Goal: Book appointment/travel/reservation

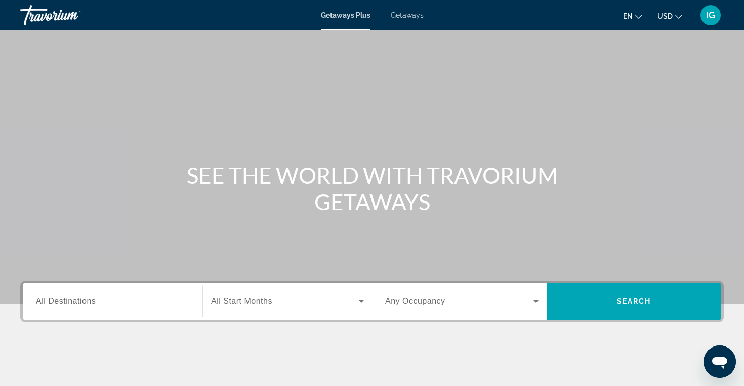
click at [63, 294] on div "Search widget" at bounding box center [112, 301] width 153 height 29
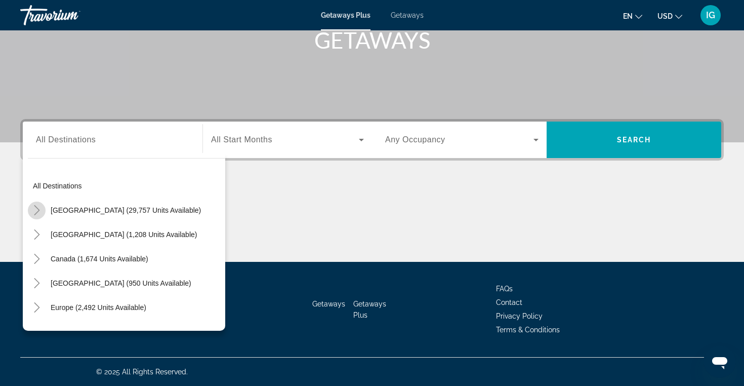
click at [40, 207] on icon "Toggle United States (29,757 units available)" at bounding box center [37, 210] width 10 height 10
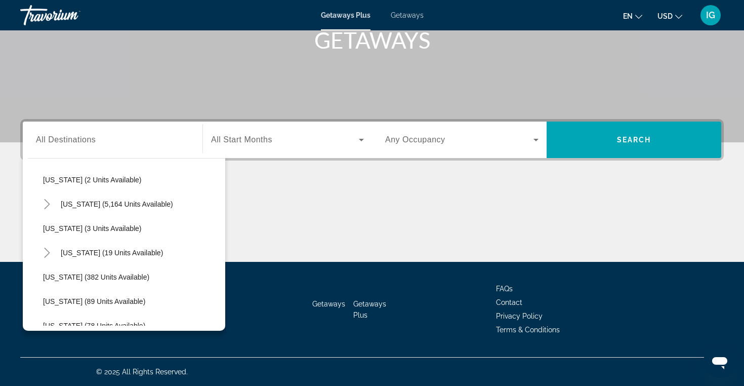
scroll to position [152, 0]
click at [112, 253] on span "[US_STATE] (19 units available)" at bounding box center [112, 252] width 102 height 8
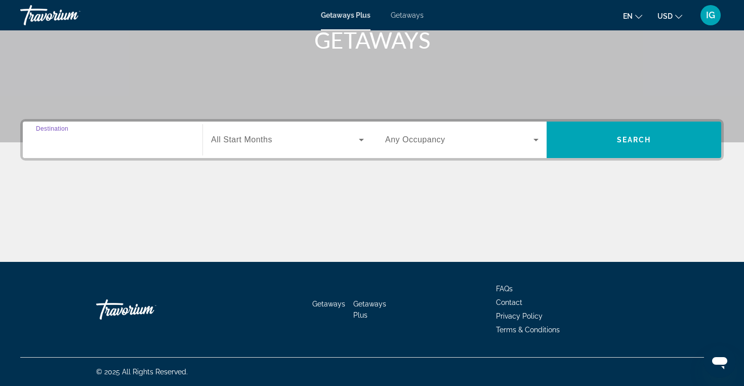
type input "**********"
click at [362, 139] on icon "Search widget" at bounding box center [361, 140] width 12 height 12
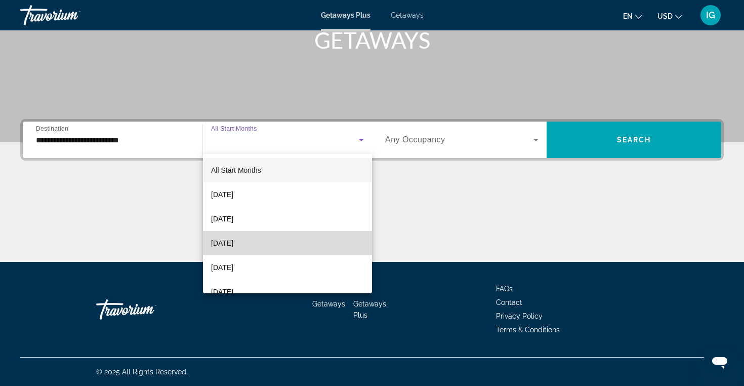
click at [297, 240] on mat-option "[DATE]" at bounding box center [287, 243] width 169 height 24
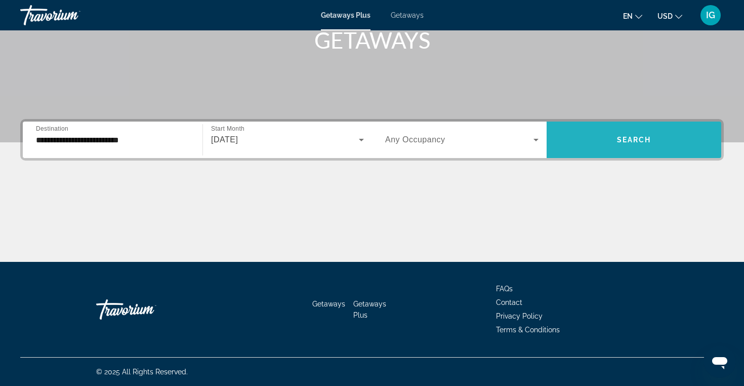
click at [642, 142] on span "Search" at bounding box center [634, 140] width 34 height 8
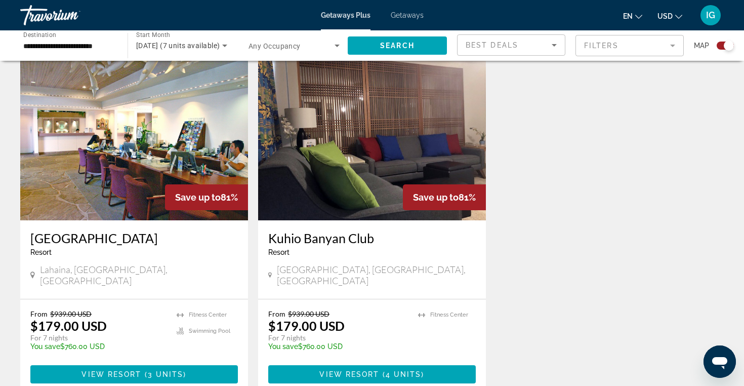
scroll to position [351, 0]
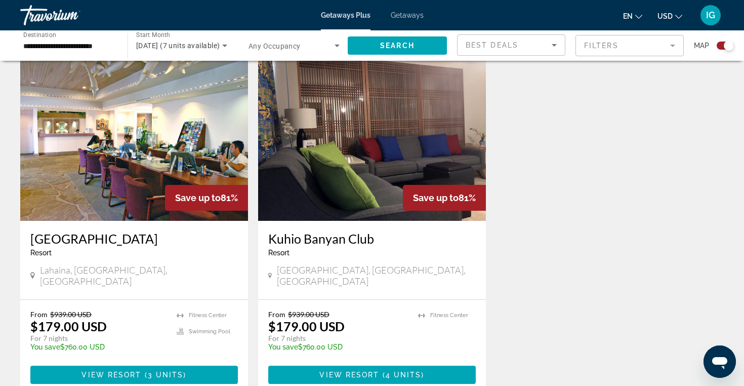
click at [128, 188] on img "Main content" at bounding box center [134, 140] width 228 height 162
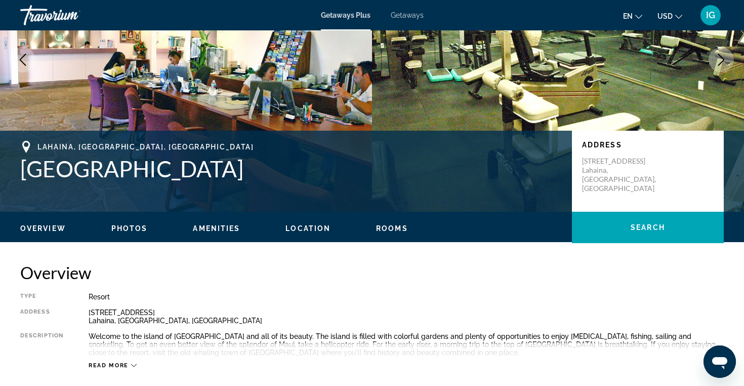
scroll to position [123, 0]
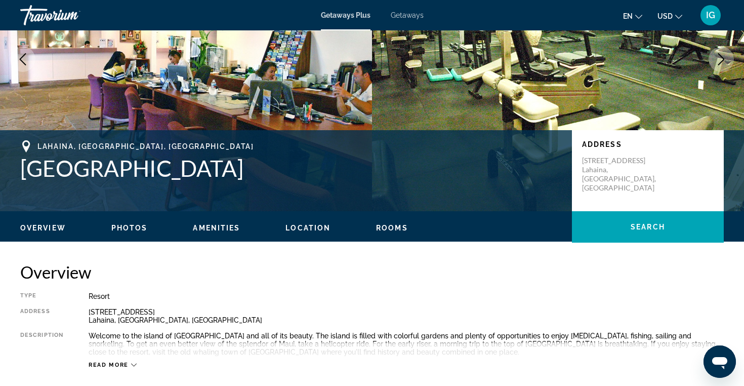
click at [301, 227] on span "Location" at bounding box center [307, 228] width 45 height 8
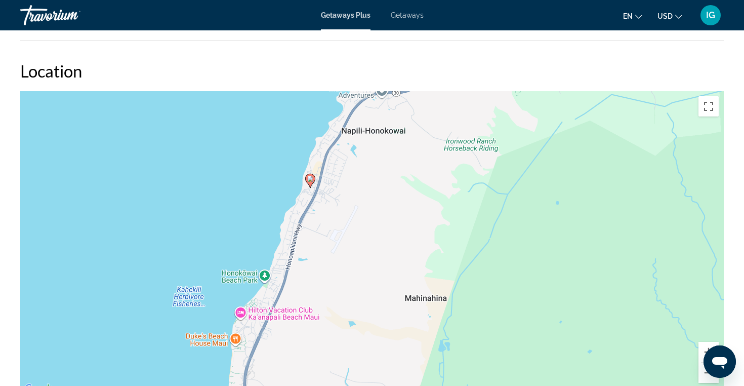
drag, startPoint x: 662, startPoint y: 373, endPoint x: 599, endPoint y: 318, distance: 83.2
click at [599, 317] on div "To activate drag with keyboard, press Alt + Enter. Once in keyboard drag state,…" at bounding box center [372, 243] width 704 height 304
click at [707, 377] on button "Zoom out" at bounding box center [709, 372] width 20 height 20
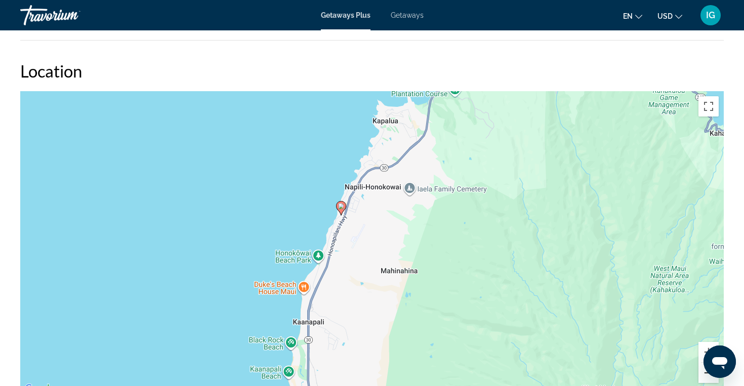
click at [707, 377] on button "Zoom out" at bounding box center [709, 372] width 20 height 20
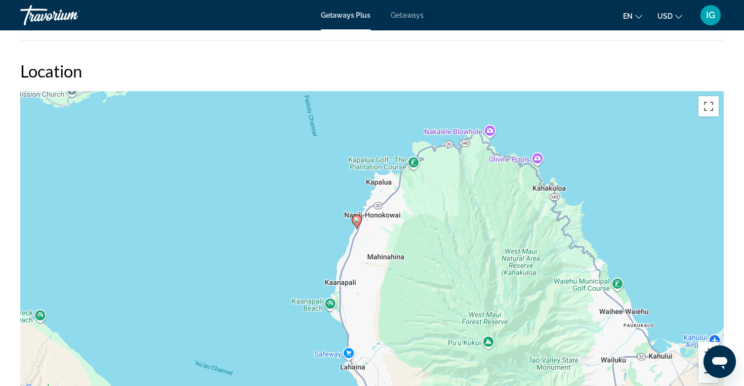
click at [707, 377] on button "Zoom out" at bounding box center [709, 372] width 20 height 20
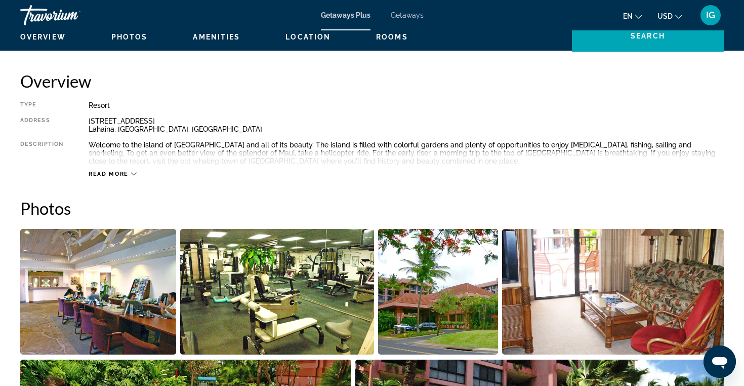
scroll to position [313, 0]
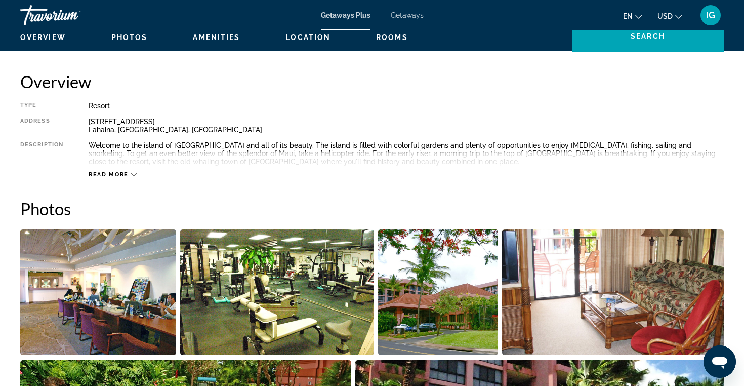
click at [114, 173] on span "Read more" at bounding box center [109, 174] width 40 height 7
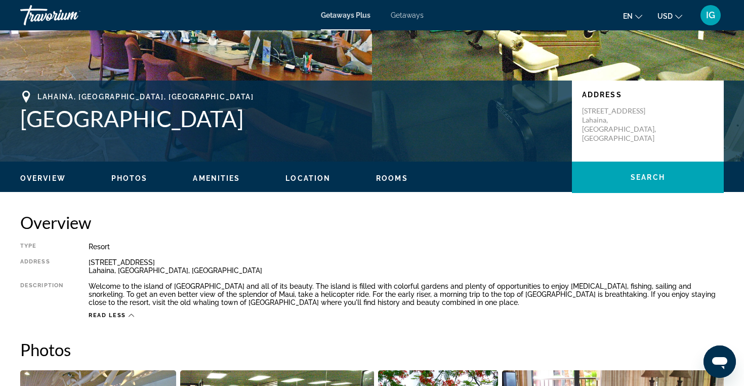
scroll to position [174, 0]
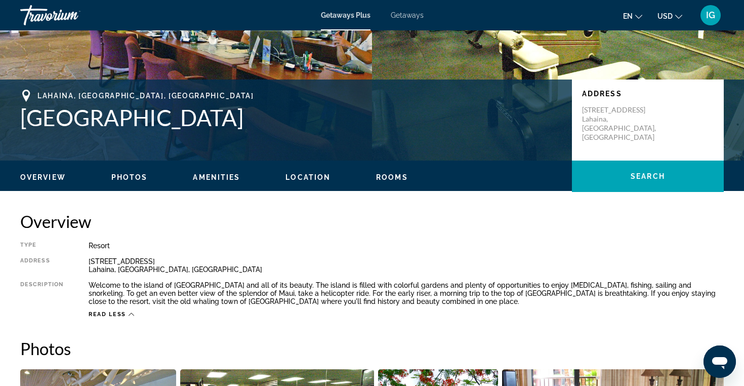
click at [391, 176] on span "Rooms" at bounding box center [392, 177] width 32 height 8
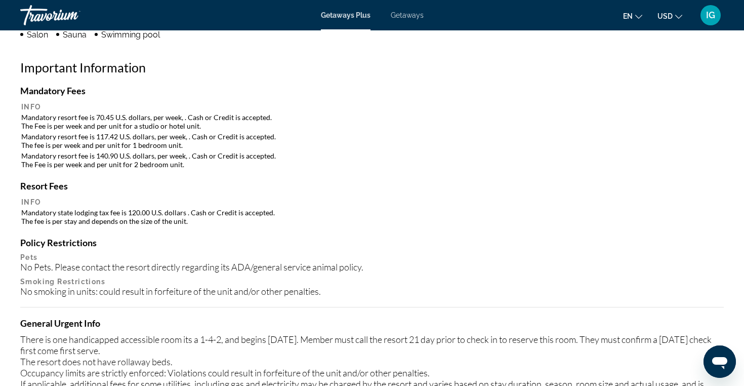
scroll to position [909, 0]
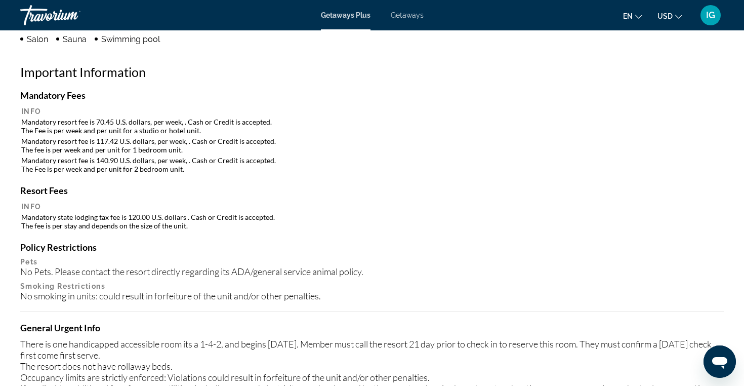
click at [403, 17] on span "Getaways" at bounding box center [407, 15] width 33 height 8
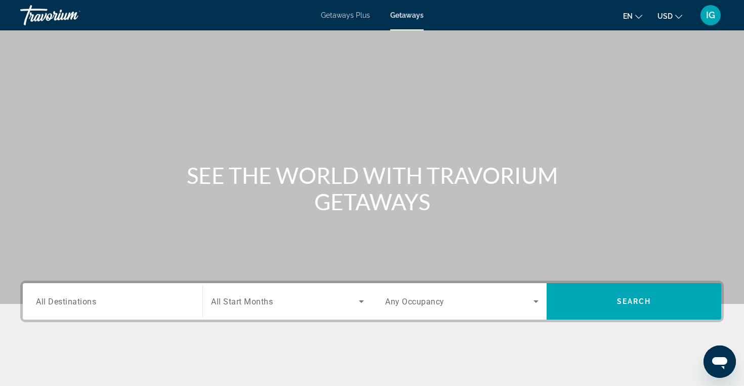
click at [79, 304] on span "All Destinations" at bounding box center [66, 301] width 60 height 10
click at [79, 304] on input "Destination All Destinations" at bounding box center [112, 302] width 153 height 12
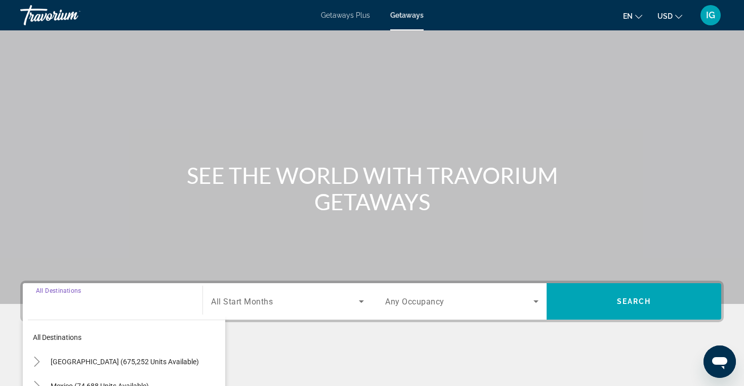
scroll to position [161, 0]
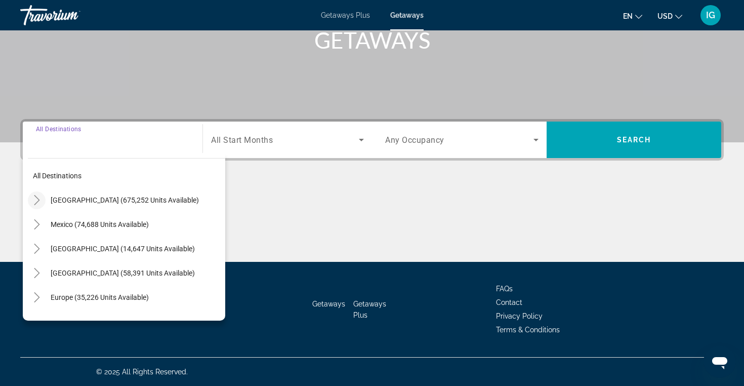
click at [39, 198] on icon "Toggle United States (675,252 units available)" at bounding box center [37, 200] width 10 height 10
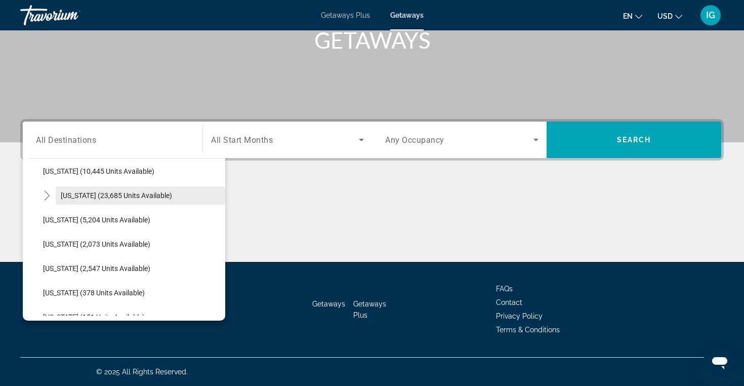
scroll to position [227, 0]
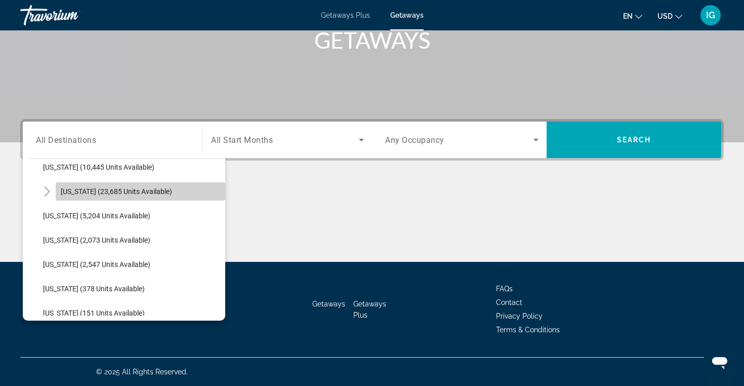
click at [105, 192] on span "[US_STATE] (23,685 units available)" at bounding box center [116, 191] width 111 height 8
type input "**********"
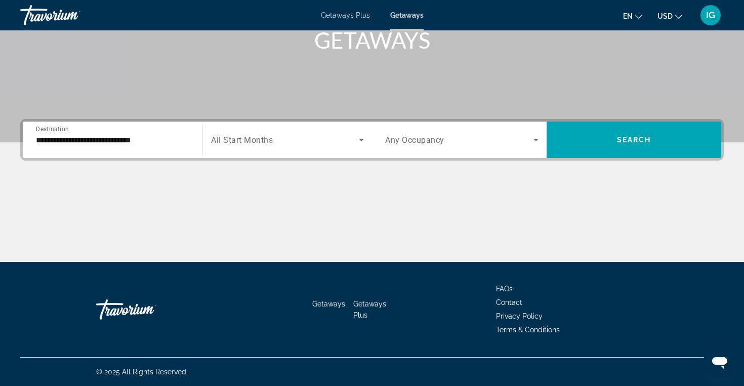
click at [236, 137] on span "All Start Months" at bounding box center [242, 140] width 62 height 10
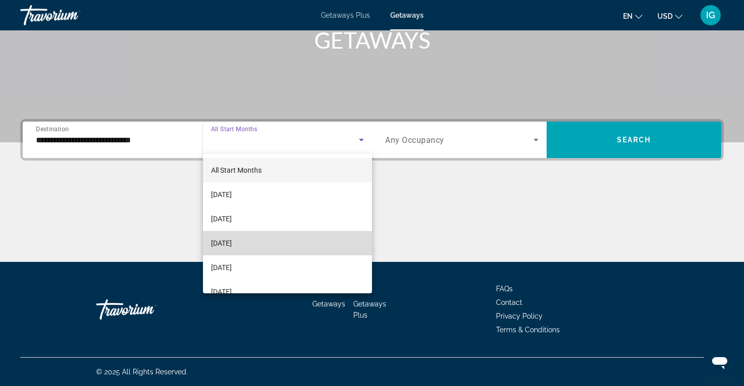
click at [232, 242] on span "[DATE]" at bounding box center [221, 243] width 21 height 12
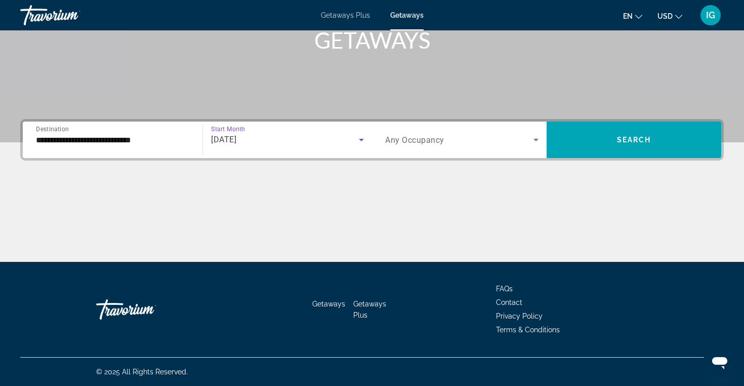
click at [538, 137] on icon "Search widget" at bounding box center [536, 140] width 12 height 12
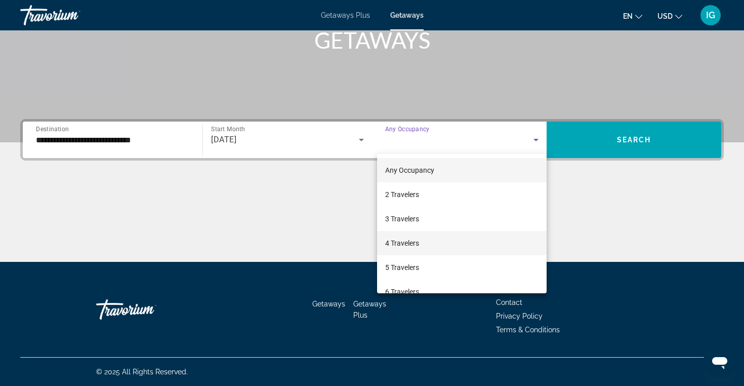
click at [450, 243] on mat-option "4 Travelers" at bounding box center [462, 243] width 170 height 24
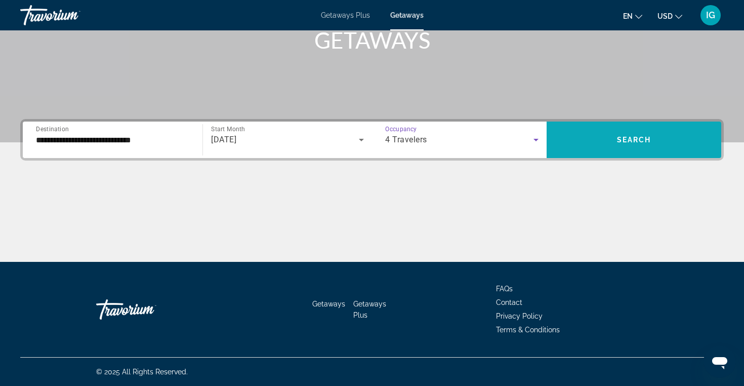
click at [639, 139] on span "Search" at bounding box center [634, 140] width 34 height 8
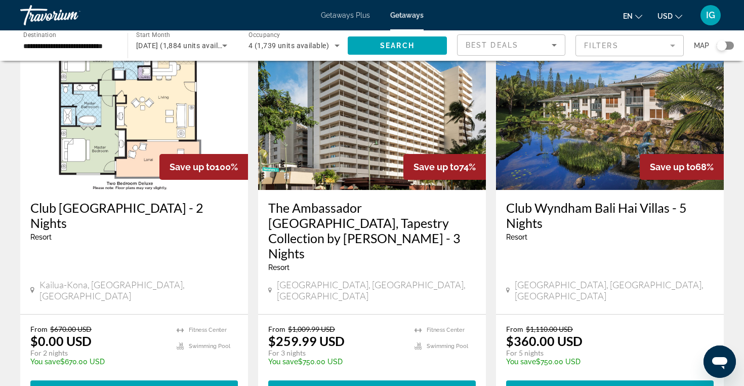
scroll to position [66, 0]
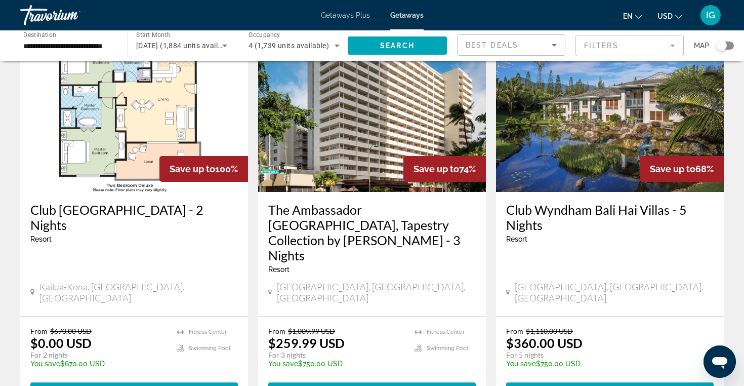
click at [593, 174] on img "Main content" at bounding box center [610, 111] width 228 height 162
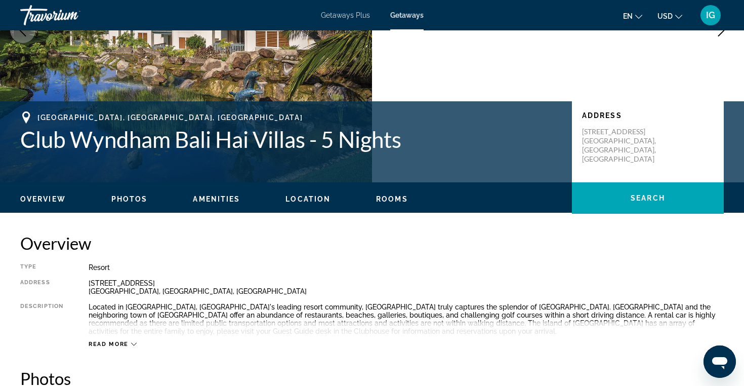
scroll to position [152, 0]
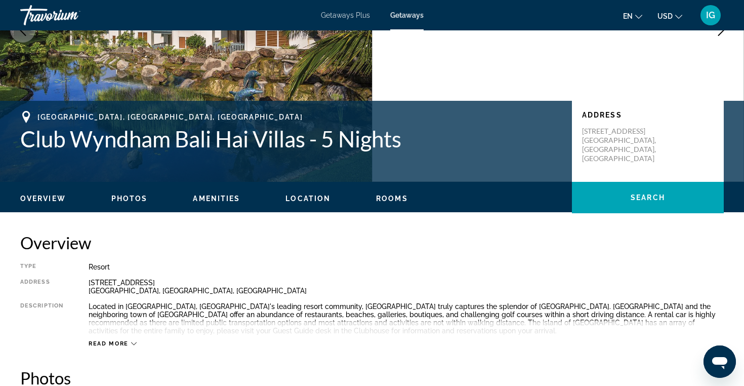
click at [314, 199] on span "Location" at bounding box center [307, 198] width 45 height 8
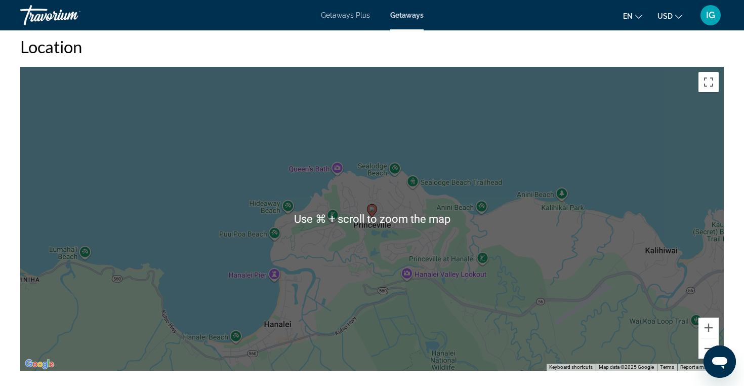
scroll to position [1329, 0]
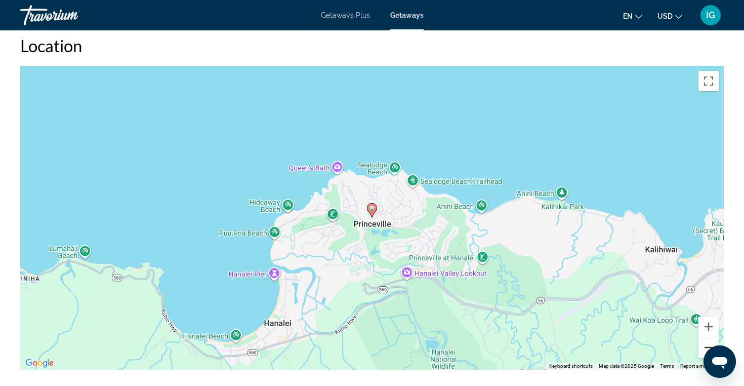
click at [707, 343] on button "Zoom out" at bounding box center [709, 347] width 20 height 20
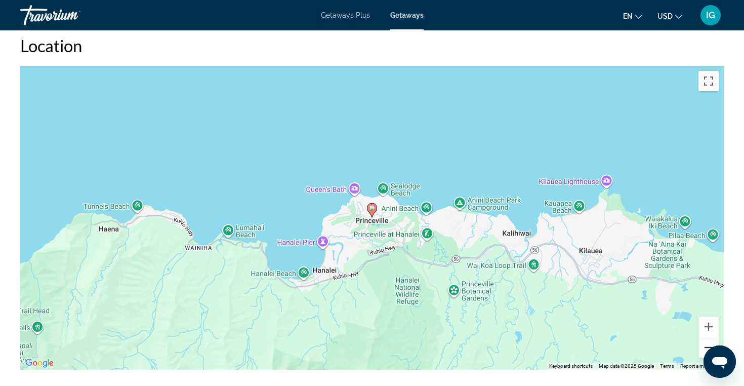
click at [707, 343] on button "Zoom out" at bounding box center [709, 347] width 20 height 20
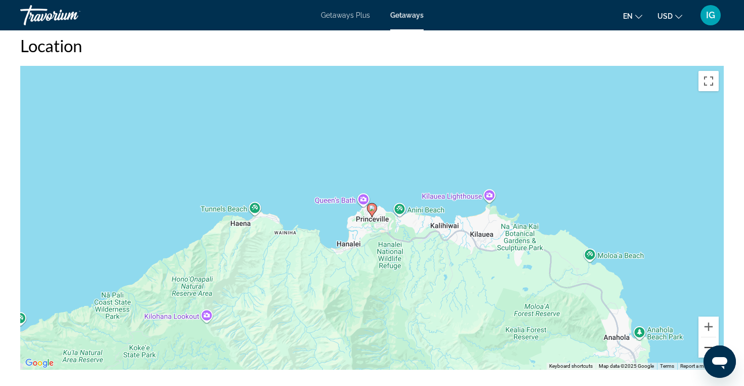
click at [706, 345] on button "Zoom out" at bounding box center [709, 347] width 20 height 20
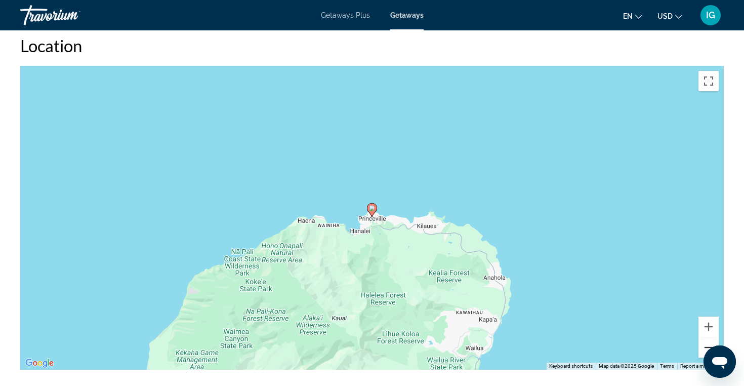
click at [706, 345] on button "Zoom out" at bounding box center [709, 347] width 20 height 20
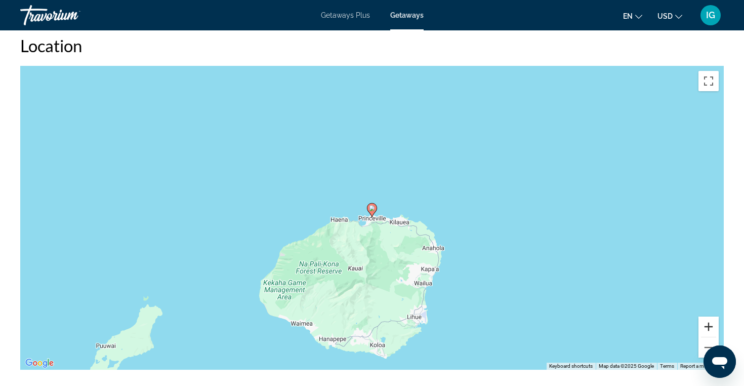
click at [707, 321] on button "Zoom in" at bounding box center [709, 326] width 20 height 20
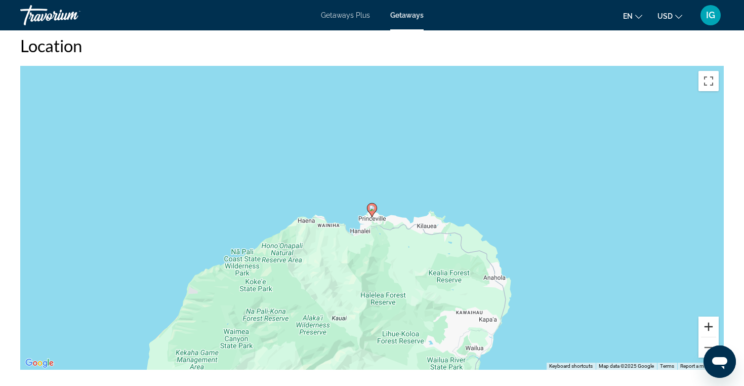
click at [707, 321] on button "Zoom in" at bounding box center [709, 326] width 20 height 20
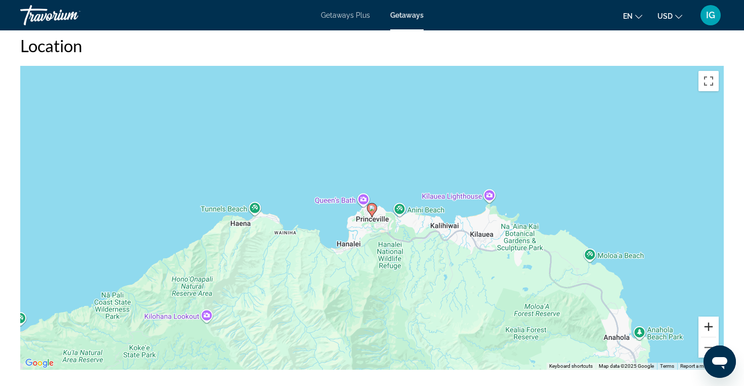
click at [707, 321] on button "Zoom in" at bounding box center [709, 326] width 20 height 20
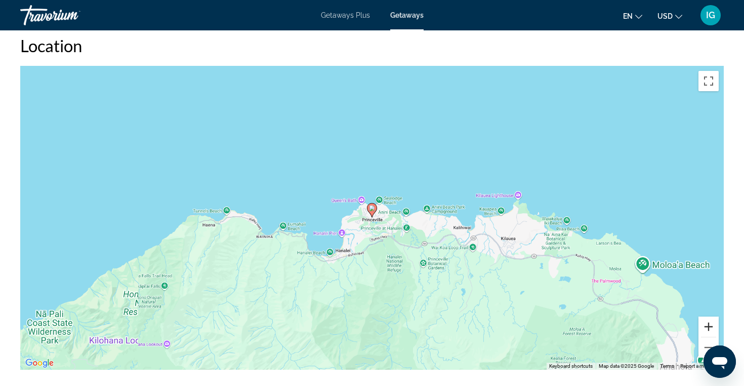
click at [707, 321] on button "Zoom in" at bounding box center [709, 326] width 20 height 20
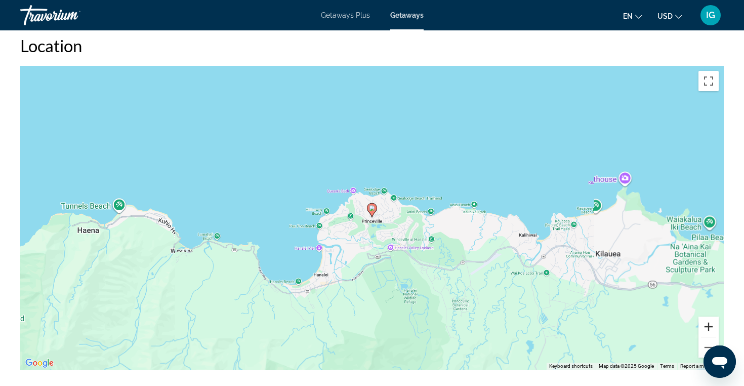
click at [707, 321] on button "Zoom in" at bounding box center [709, 326] width 20 height 20
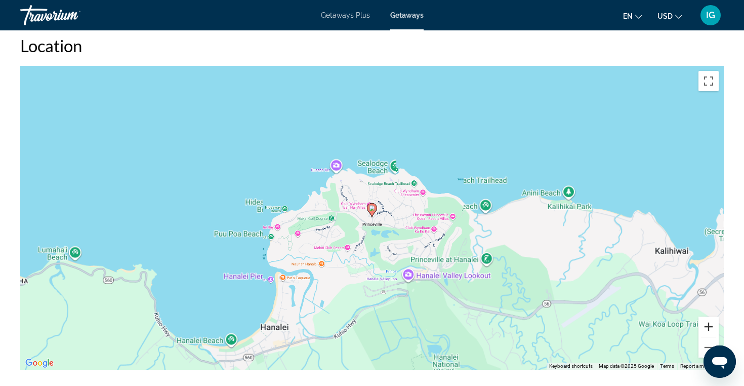
click at [707, 321] on button "Zoom in" at bounding box center [709, 326] width 20 height 20
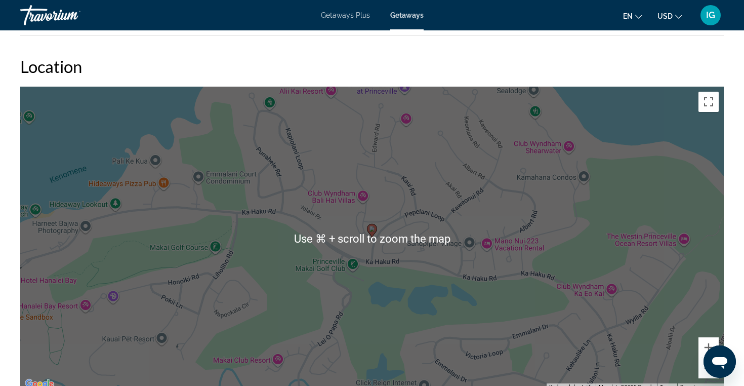
scroll to position [1305, 0]
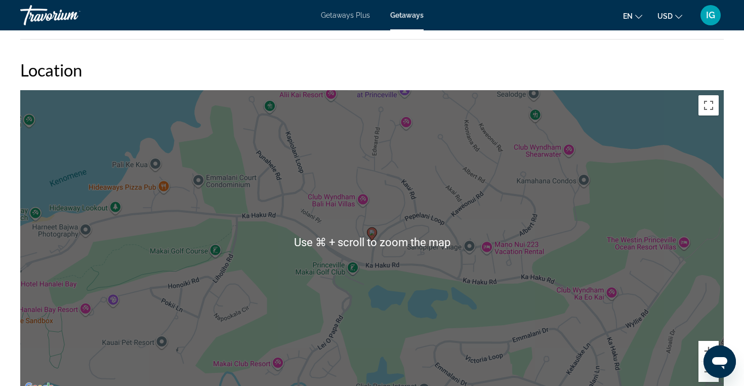
click at [503, 214] on div "To activate drag with keyboard, press Alt + Enter. Once in keyboard drag state,…" at bounding box center [372, 242] width 704 height 304
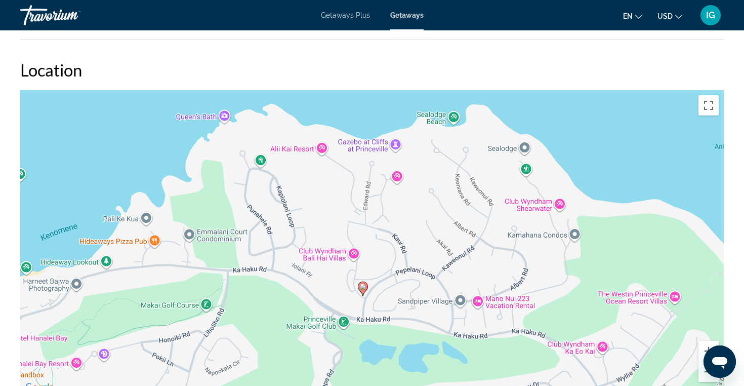
drag, startPoint x: 470, startPoint y: 204, endPoint x: 461, endPoint y: 258, distance: 54.3
click at [461, 259] on div "To activate drag with keyboard, press Alt + Enter. Once in keyboard drag state,…" at bounding box center [372, 242] width 704 height 304
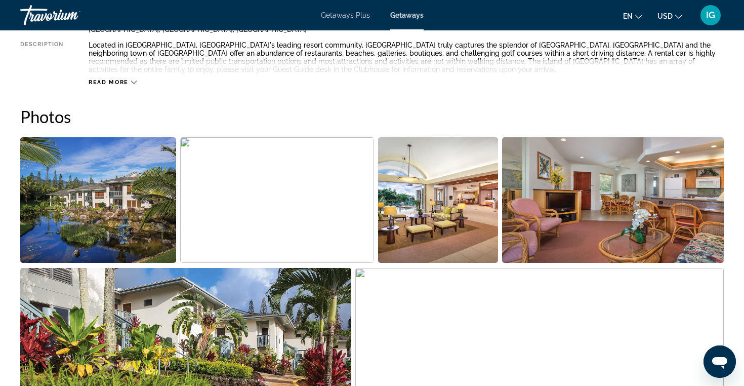
scroll to position [395, 0]
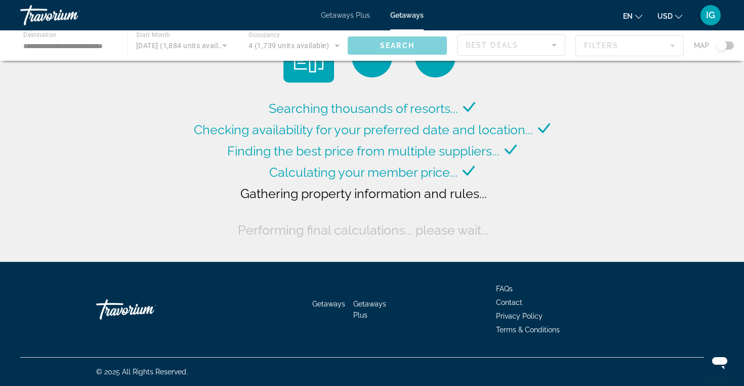
click at [723, 46] on div "Main content" at bounding box center [372, 45] width 744 height 30
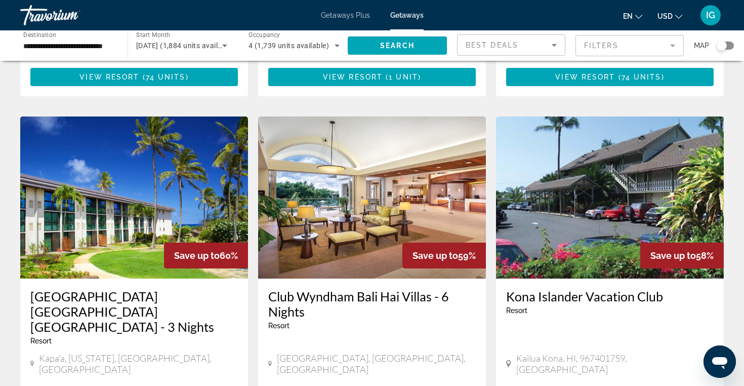
scroll to position [736, 0]
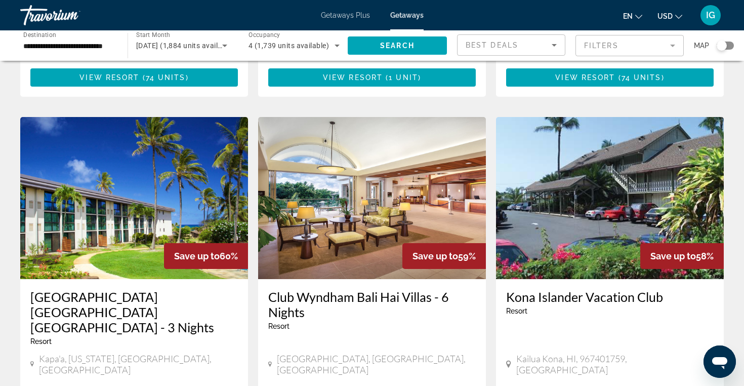
click at [367, 289] on h3 "Club Wyndham Bali Hai Villas - 6 Nights" at bounding box center [372, 304] width 208 height 30
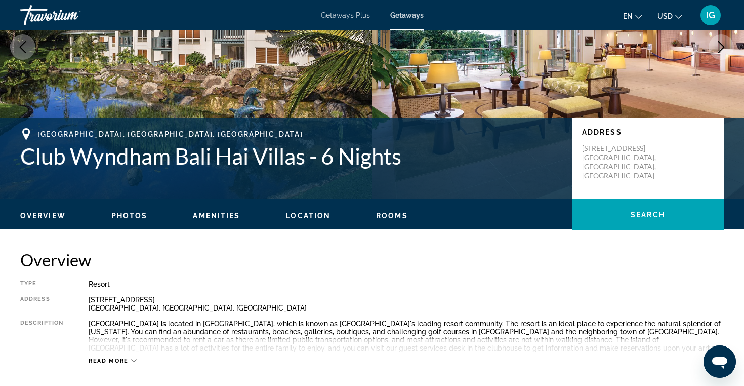
scroll to position [141, 0]
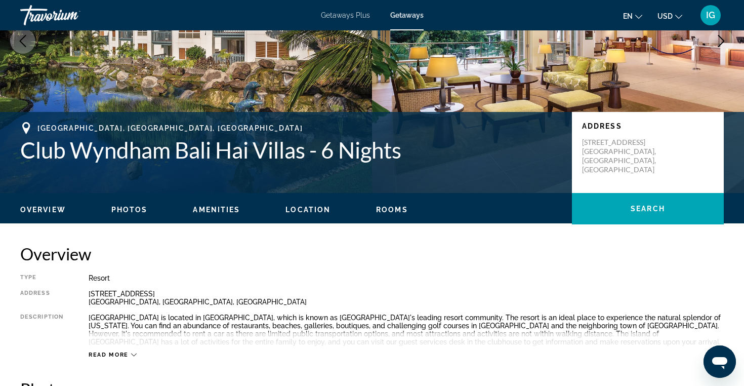
click at [319, 211] on span "Location" at bounding box center [307, 210] width 45 height 8
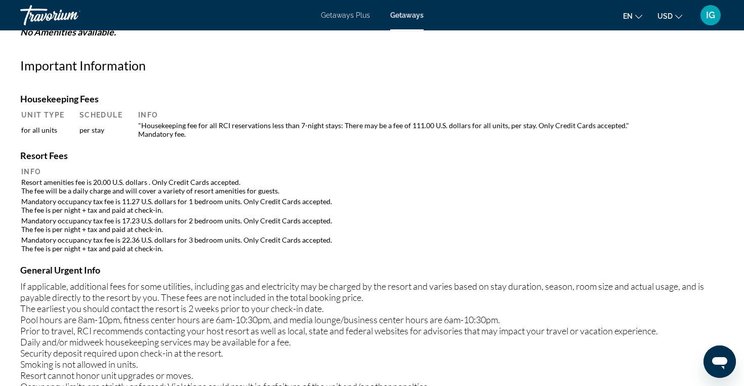
scroll to position [837, 0]
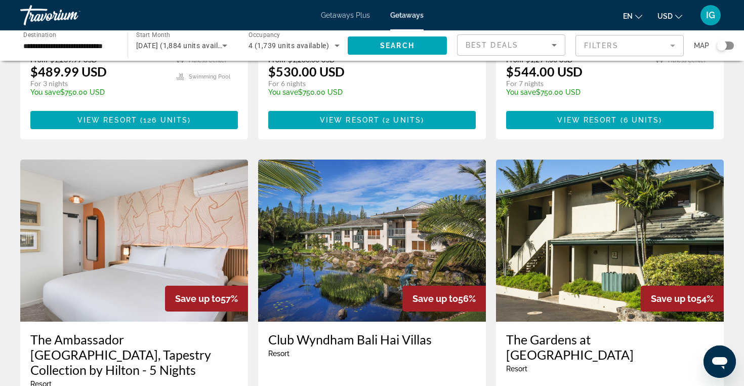
scroll to position [1084, 0]
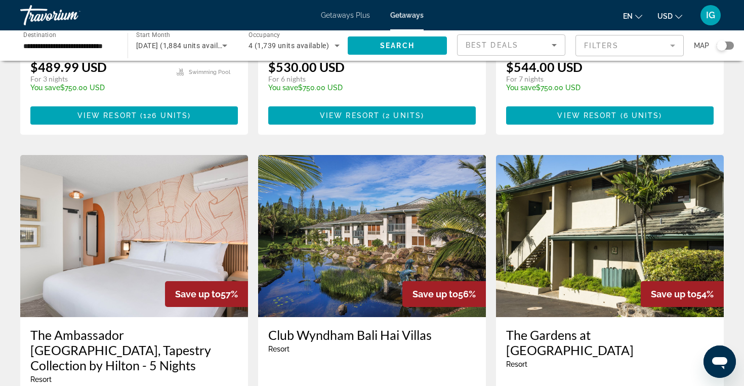
click at [585, 184] on img "Main content" at bounding box center [610, 236] width 228 height 162
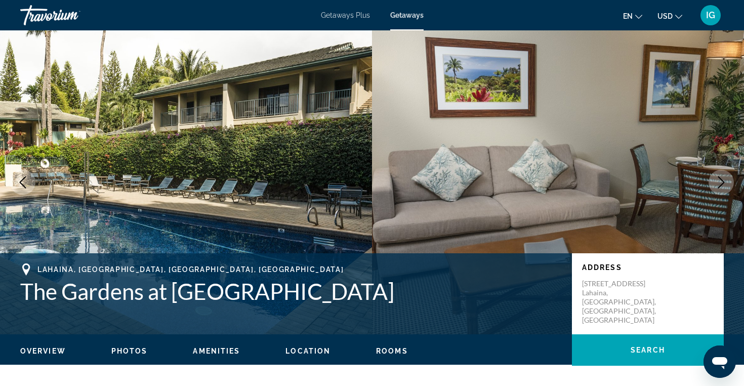
click at [300, 351] on span "Location" at bounding box center [307, 351] width 45 height 8
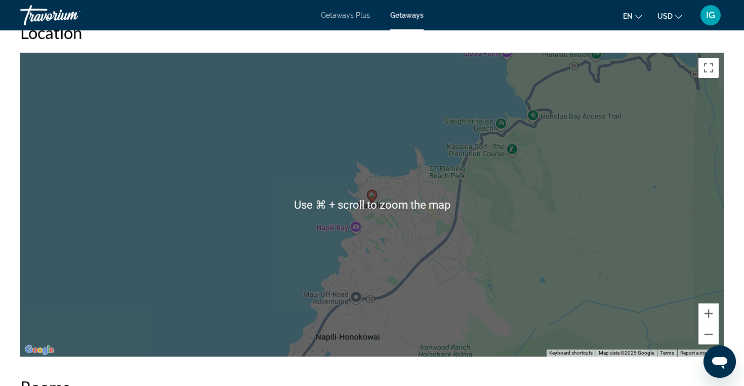
scroll to position [1418, 0]
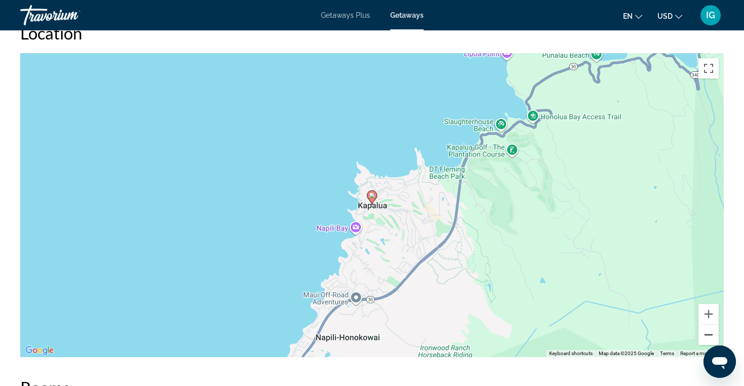
click at [711, 331] on button "Zoom out" at bounding box center [709, 334] width 20 height 20
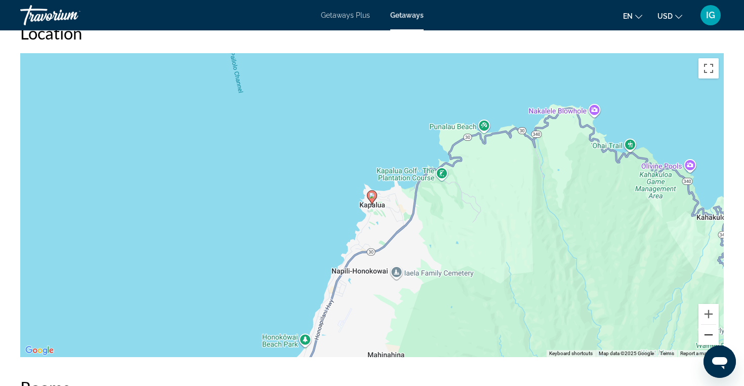
click at [711, 331] on button "Zoom out" at bounding box center [709, 334] width 20 height 20
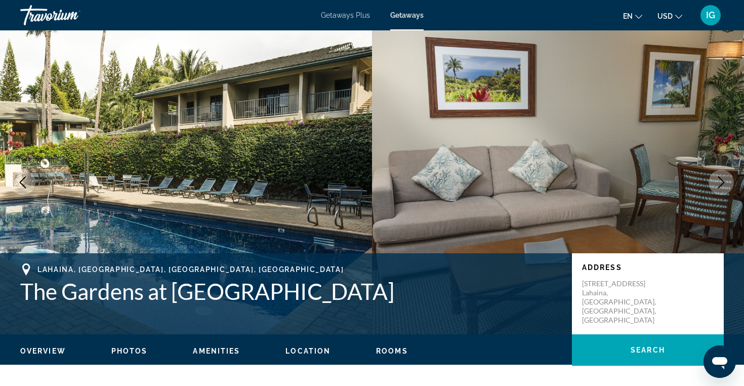
scroll to position [0, 0]
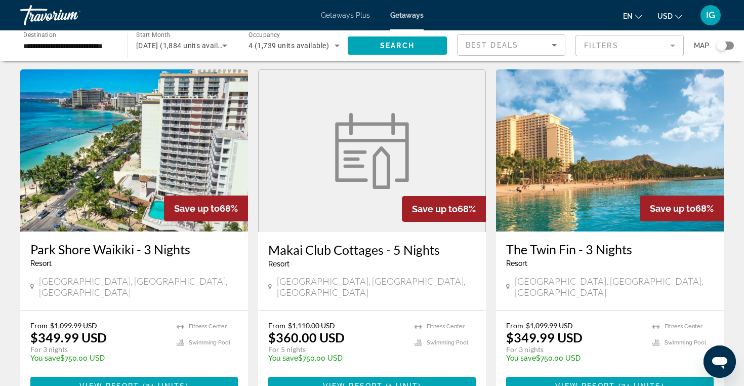
scroll to position [427, 0]
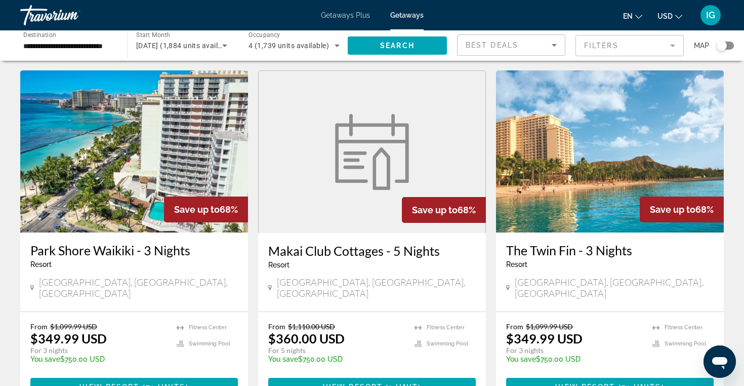
click at [383, 187] on figure "Main content" at bounding box center [372, 152] width 227 height 162
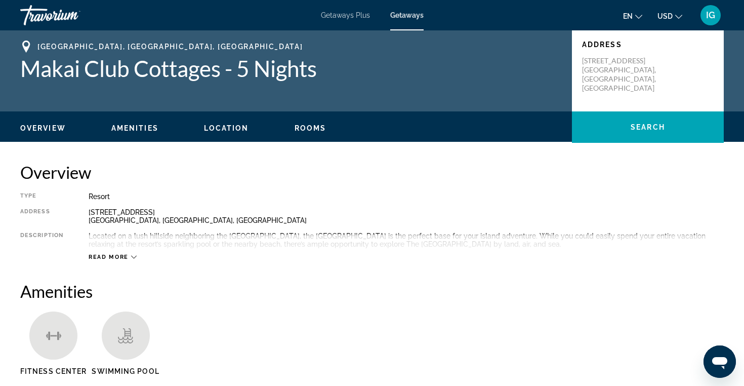
click at [235, 127] on span "Location" at bounding box center [226, 128] width 45 height 8
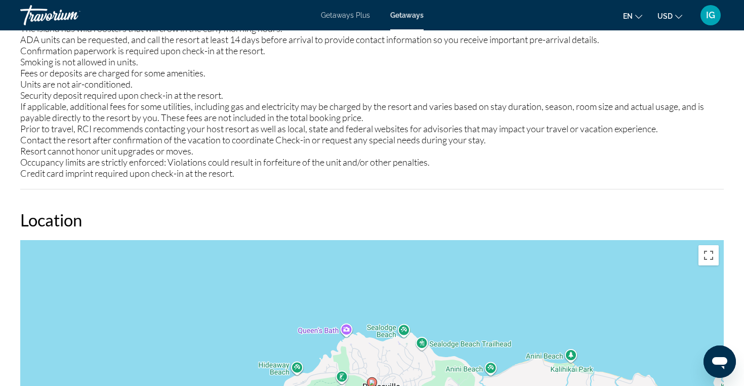
scroll to position [846, 0]
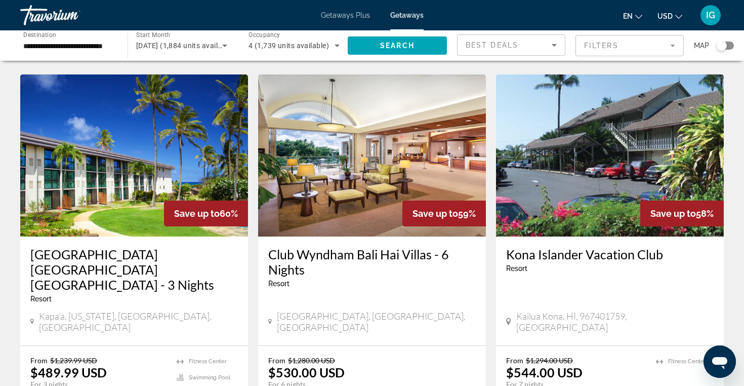
scroll to position [783, 0]
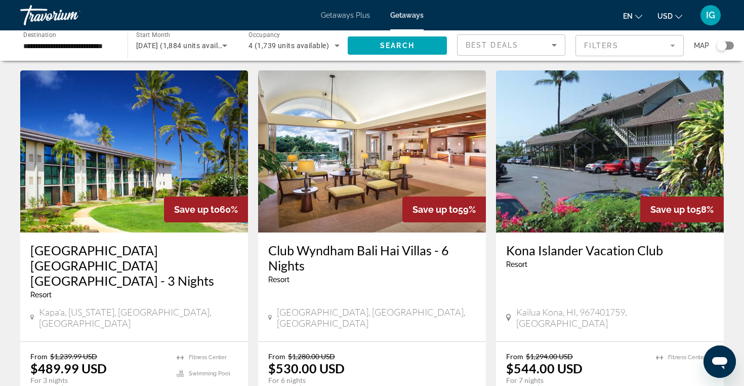
click at [134, 186] on img "Main content" at bounding box center [134, 151] width 228 height 162
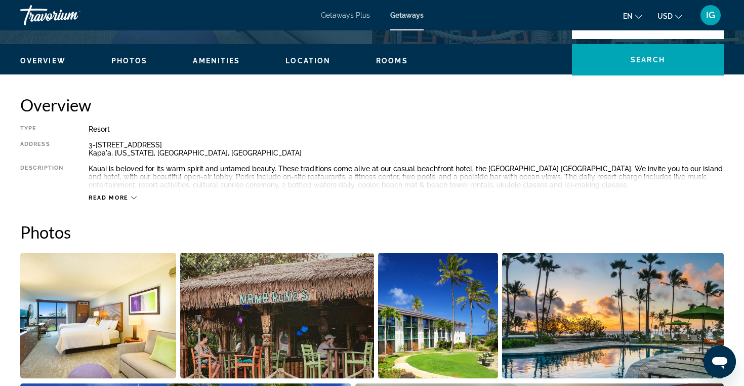
scroll to position [284, 0]
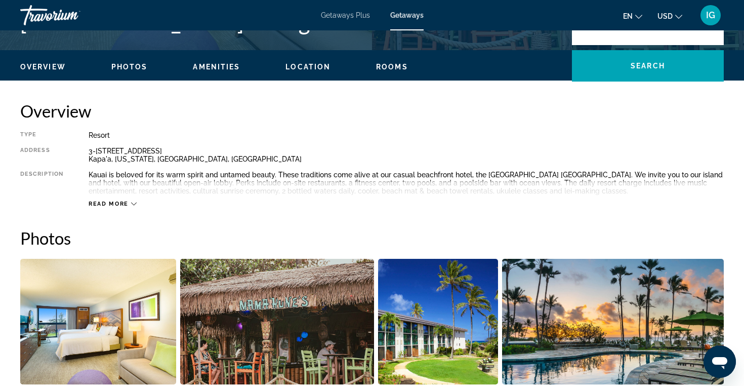
click at [386, 64] on span "Rooms" at bounding box center [392, 67] width 32 height 8
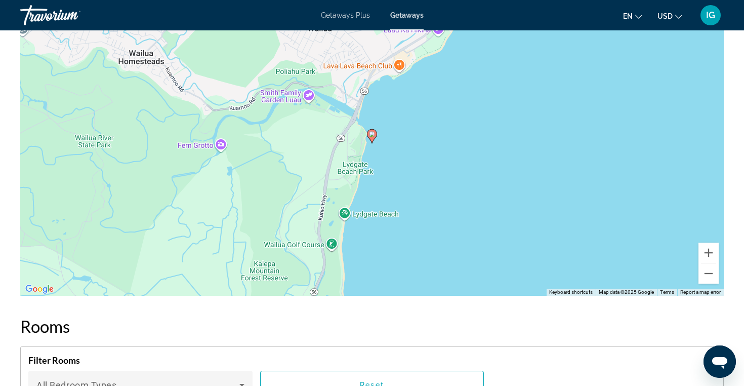
scroll to position [1196, 0]
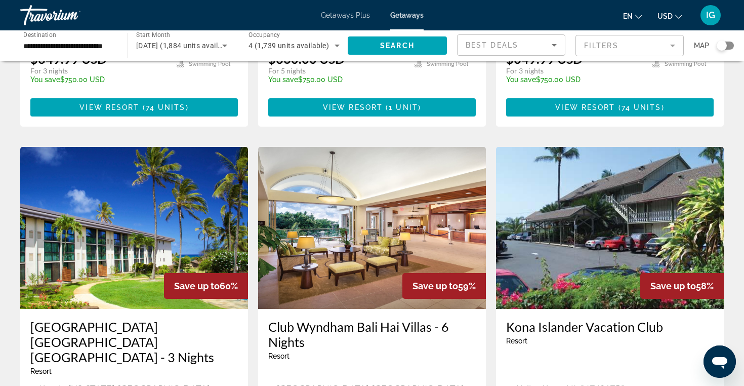
scroll to position [704, 0]
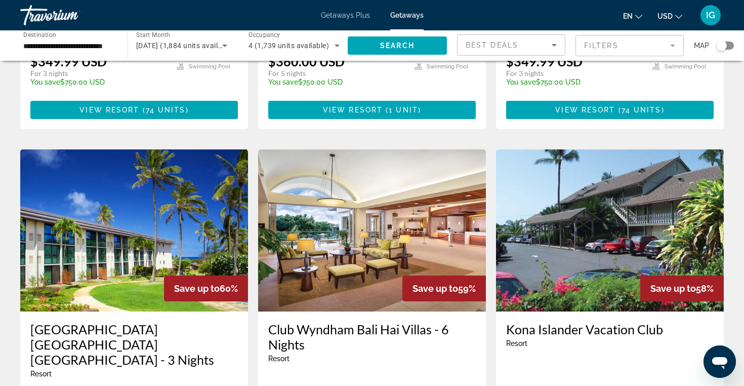
click at [605, 258] on img "Main content" at bounding box center [610, 230] width 228 height 162
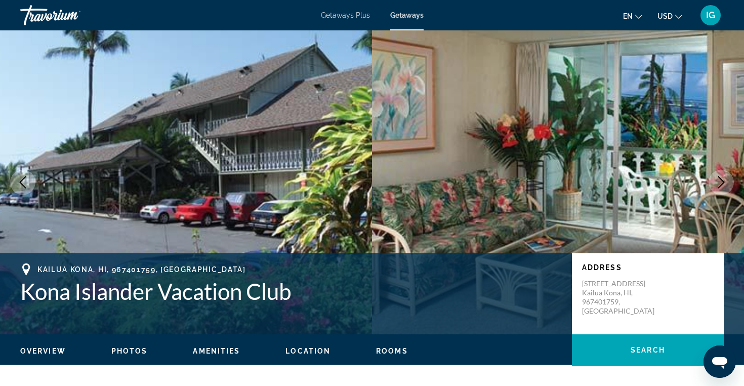
click at [309, 349] on span "Location" at bounding box center [307, 351] width 45 height 8
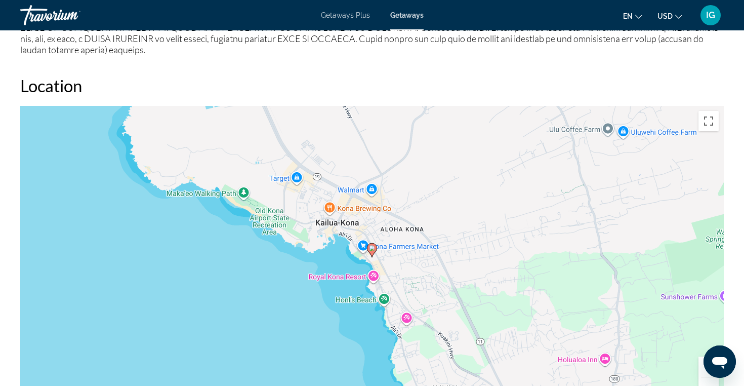
scroll to position [1045, 0]
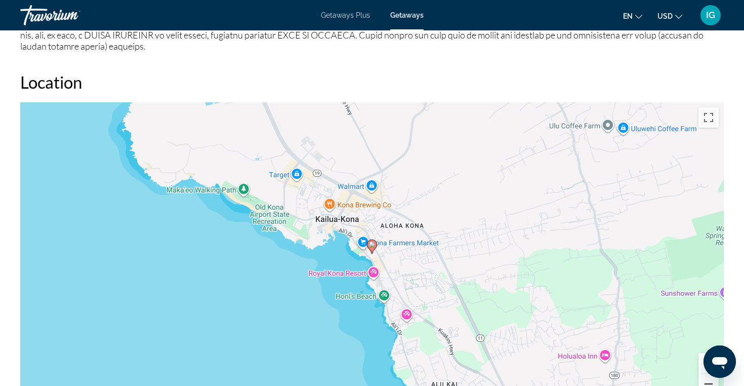
click at [707, 374] on button "Zoom out" at bounding box center [709, 384] width 20 height 20
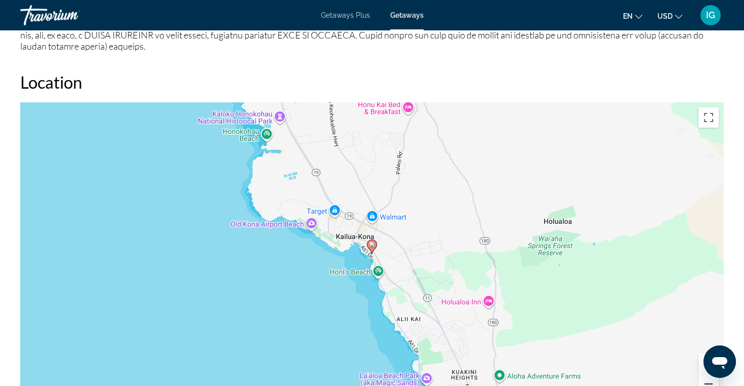
click at [707, 374] on button "Zoom out" at bounding box center [709, 384] width 20 height 20
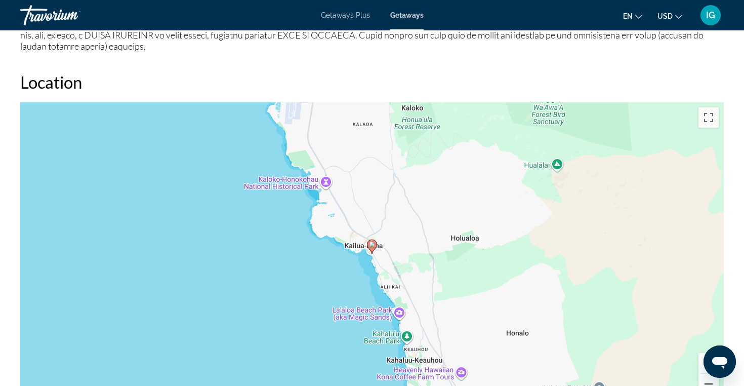
click at [707, 374] on button "Zoom out" at bounding box center [709, 384] width 20 height 20
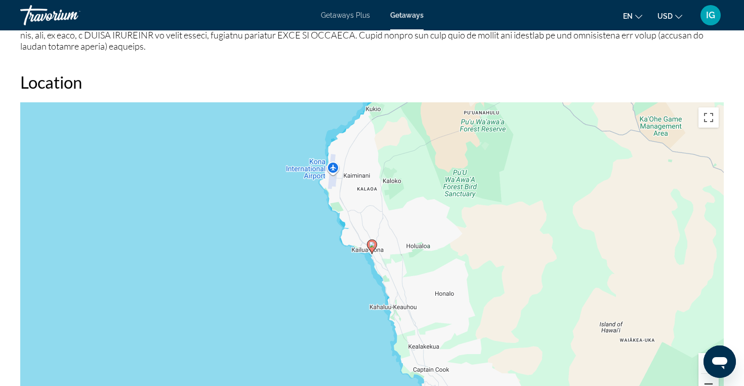
click at [707, 374] on button "Zoom out" at bounding box center [709, 384] width 20 height 20
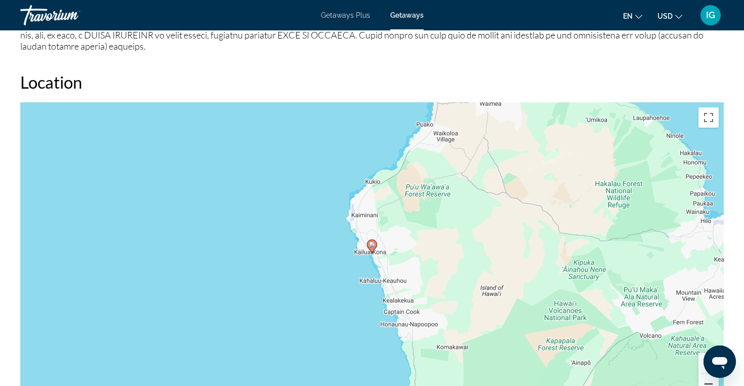
click at [707, 374] on button "Zoom out" at bounding box center [709, 384] width 20 height 20
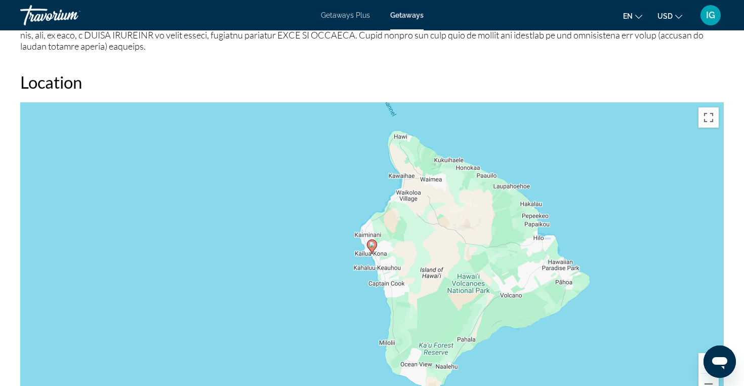
click at [705, 353] on button "Zoom in" at bounding box center [709, 363] width 20 height 20
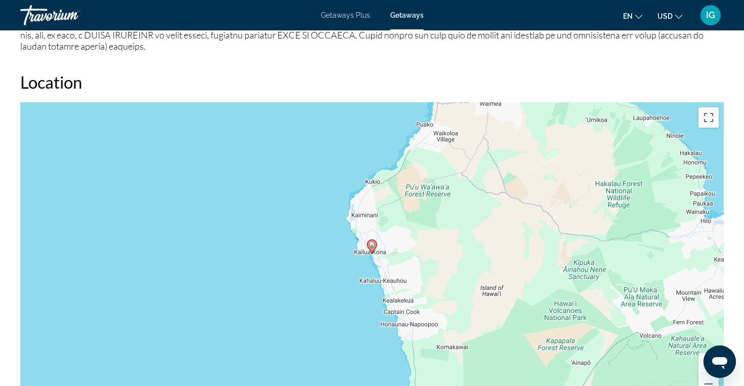
click at [705, 353] on button "Zoom in" at bounding box center [709, 363] width 20 height 20
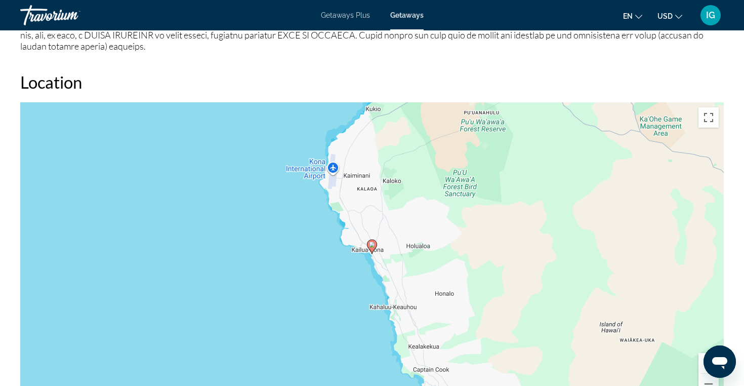
click at [705, 353] on button "Zoom in" at bounding box center [709, 363] width 20 height 20
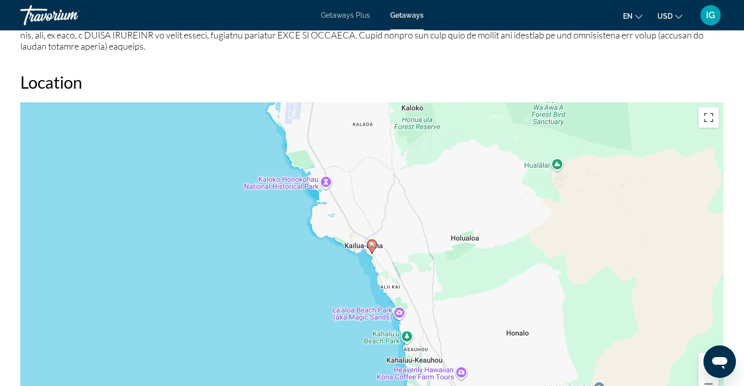
click at [705, 353] on button "Zoom in" at bounding box center [709, 363] width 20 height 20
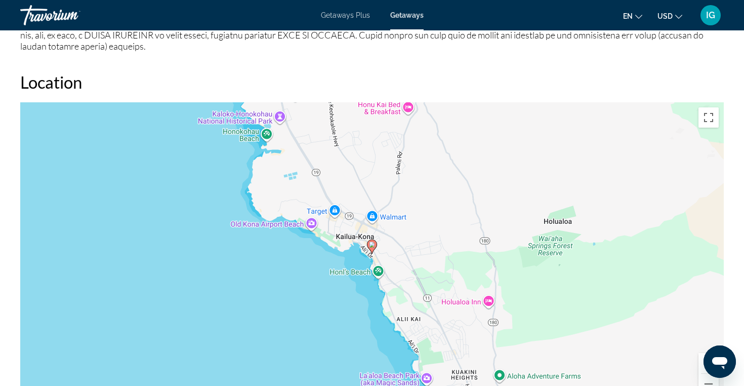
click at [705, 353] on button "Zoom in" at bounding box center [709, 363] width 20 height 20
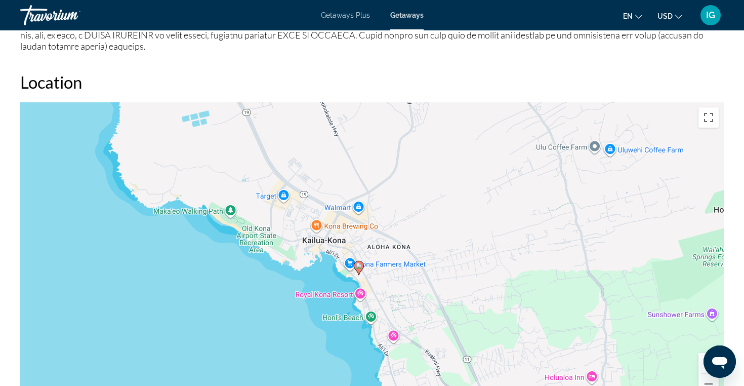
drag, startPoint x: 445, startPoint y: 296, endPoint x: 433, endPoint y: 316, distance: 23.4
click at [432, 316] on div "To activate drag with keyboard, press Alt + Enter. Once in keyboard drag state,…" at bounding box center [372, 254] width 704 height 304
click at [707, 374] on button "Zoom out" at bounding box center [709, 384] width 20 height 20
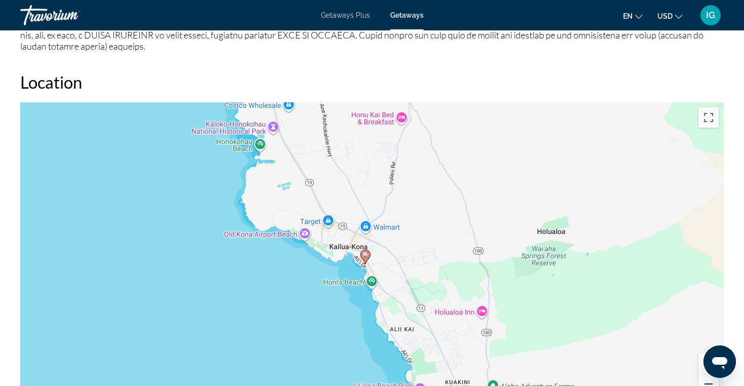
click at [706, 374] on button "Zoom out" at bounding box center [709, 384] width 20 height 20
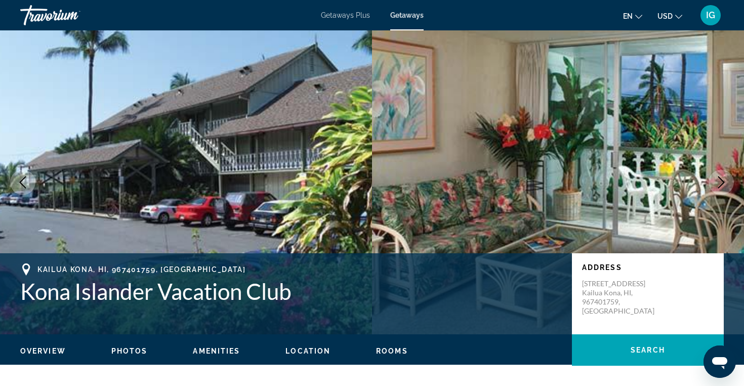
scroll to position [0, 0]
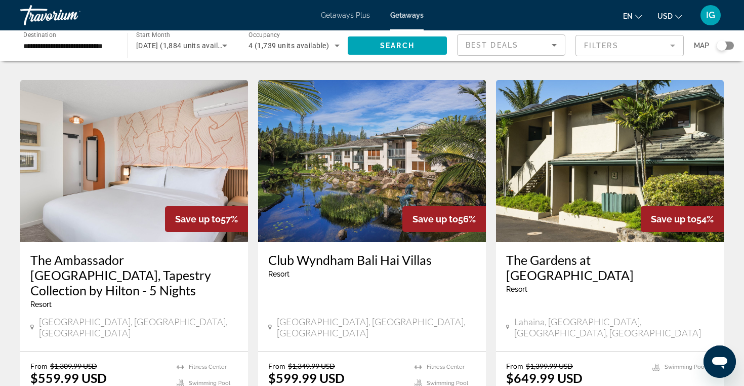
scroll to position [1160, 0]
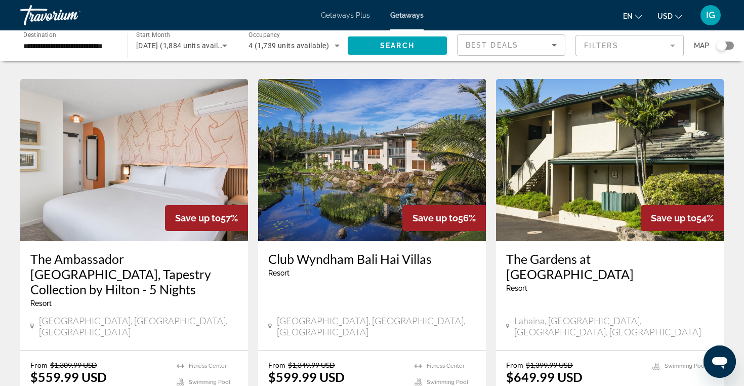
click at [159, 151] on img "Main content" at bounding box center [134, 160] width 228 height 162
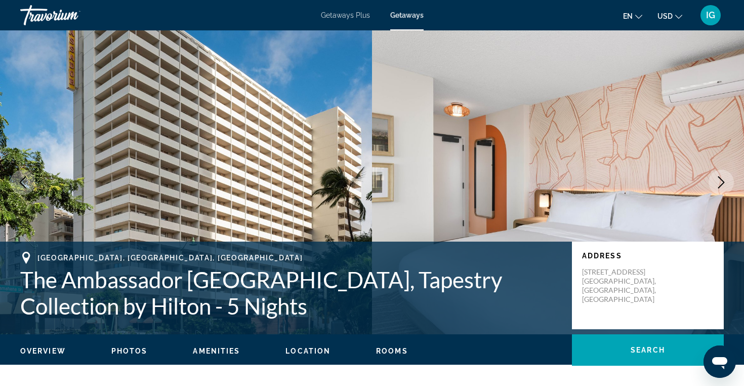
click at [297, 350] on span "Location" at bounding box center [307, 351] width 45 height 8
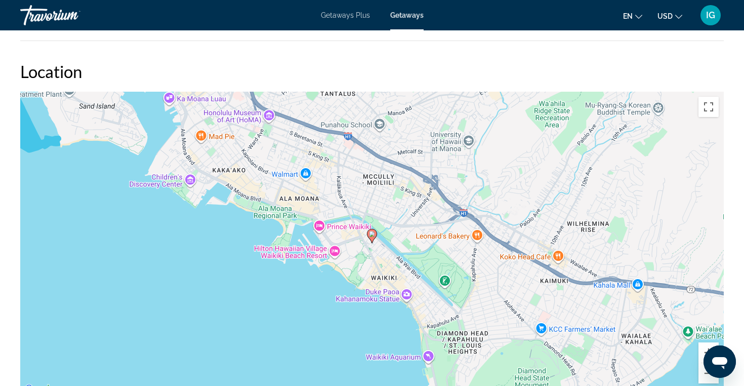
scroll to position [1128, 0]
click at [706, 377] on button "Zoom out" at bounding box center [709, 372] width 20 height 20
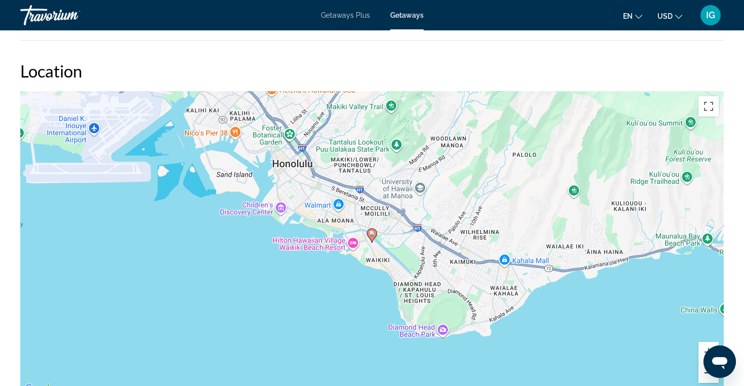
click at [706, 377] on button "Zoom out" at bounding box center [709, 372] width 20 height 20
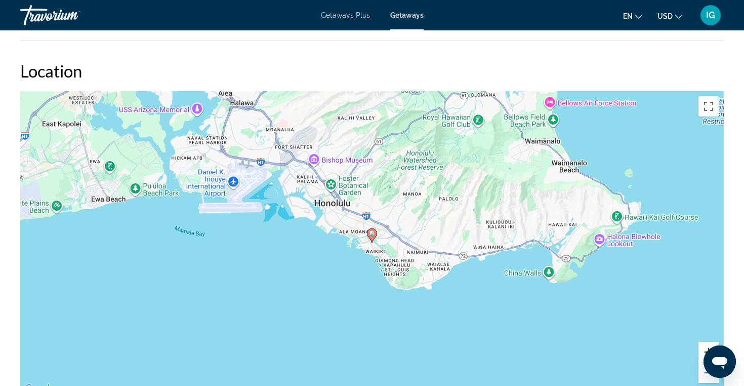
click at [705, 348] on button "Zoom in" at bounding box center [709, 352] width 20 height 20
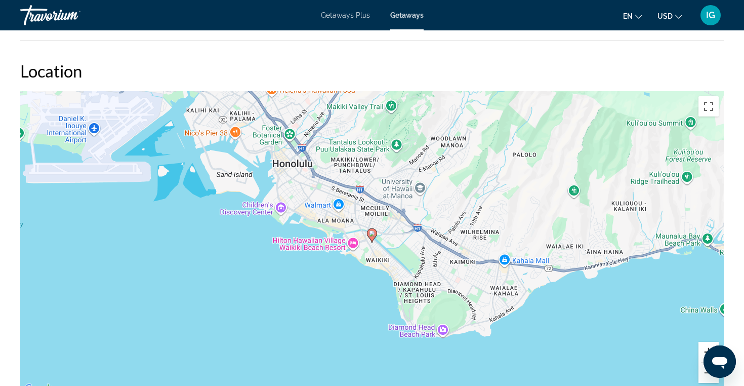
click at [705, 348] on button "Zoom in" at bounding box center [709, 352] width 20 height 20
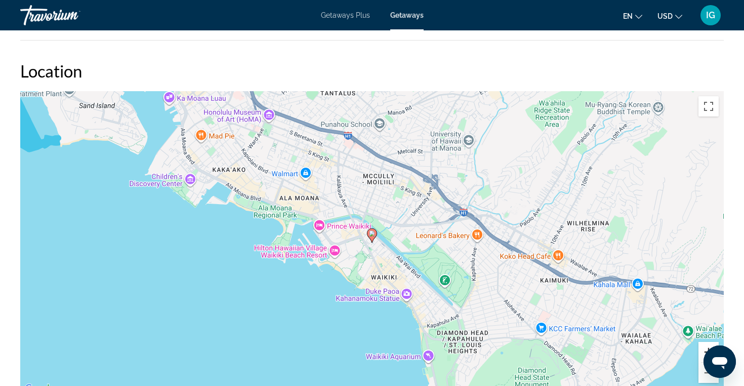
click at [705, 348] on button "Zoom in" at bounding box center [709, 352] width 20 height 20
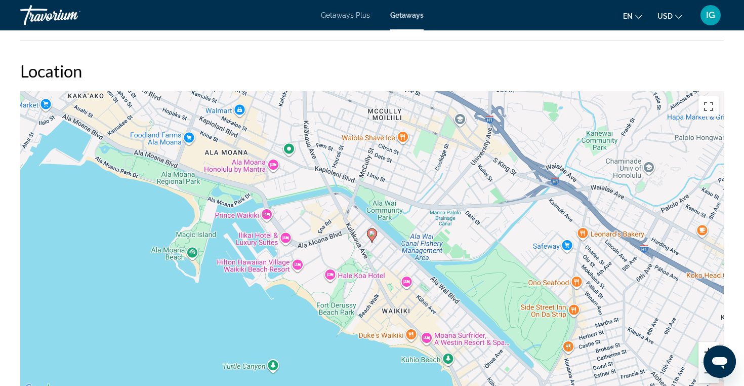
click at [705, 348] on button "Zoom in" at bounding box center [709, 352] width 20 height 20
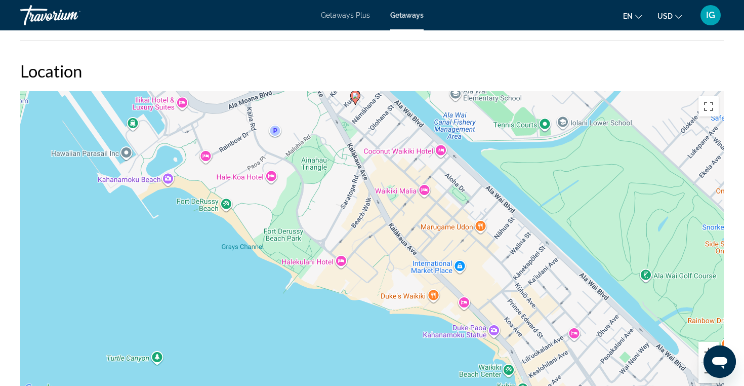
drag, startPoint x: 386, startPoint y: 347, endPoint x: 369, endPoint y: 210, distance: 138.2
click at [369, 210] on div "To activate drag with keyboard, press Alt + Enter. Once in keyboard drag state,…" at bounding box center [372, 243] width 704 height 304
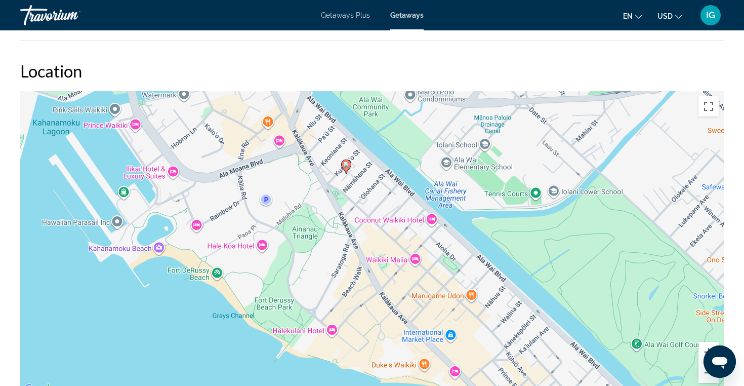
drag, startPoint x: 333, startPoint y: 200, endPoint x: 324, endPoint y: 264, distance: 64.4
click at [324, 264] on div "To activate drag with keyboard, press Alt + Enter. Once in keyboard drag state,…" at bounding box center [372, 243] width 704 height 304
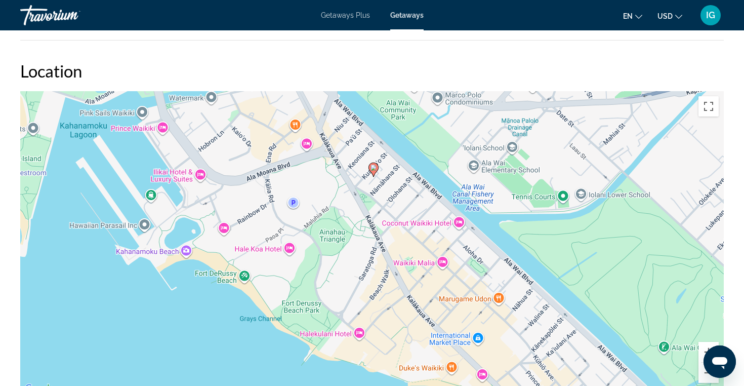
drag, startPoint x: 297, startPoint y: 287, endPoint x: 326, endPoint y: 297, distance: 30.4
click at [326, 297] on div "To activate drag with keyboard, press Alt + Enter. Once in keyboard drag state,…" at bounding box center [372, 243] width 704 height 304
click at [705, 347] on button "Zoom in" at bounding box center [709, 352] width 20 height 20
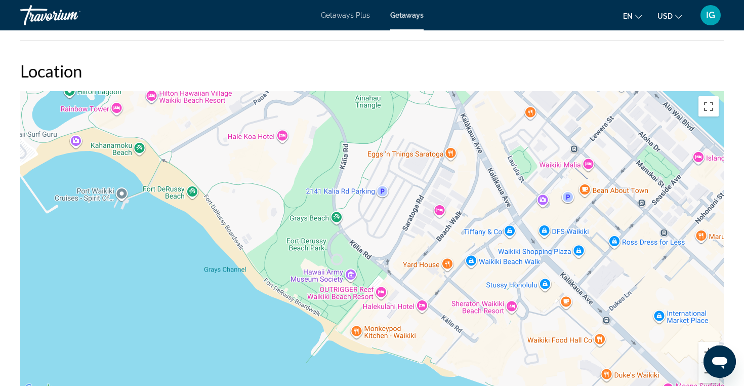
drag, startPoint x: 403, startPoint y: 305, endPoint x: 478, endPoint y: 181, distance: 144.9
click at [478, 180] on div "To activate drag with keyboard, press Alt + Enter. Once in keyboard drag state,…" at bounding box center [372, 243] width 704 height 304
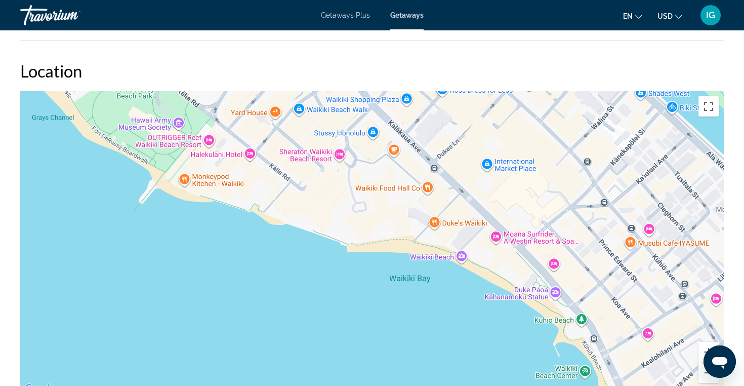
drag, startPoint x: 659, startPoint y: 363, endPoint x: 487, endPoint y: 210, distance: 230.5
click at [487, 209] on div "To activate drag with keyboard, press Alt + Enter. Once in keyboard drag state,…" at bounding box center [372, 243] width 704 height 304
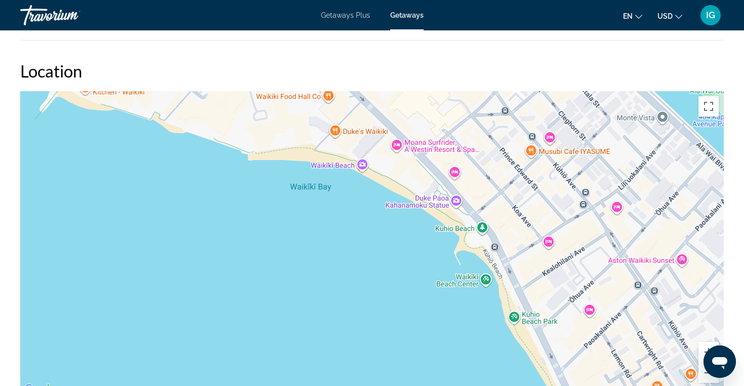
drag, startPoint x: 536, startPoint y: 311, endPoint x: 435, endPoint y: 220, distance: 135.8
click at [435, 219] on div "Main content" at bounding box center [372, 243] width 704 height 304
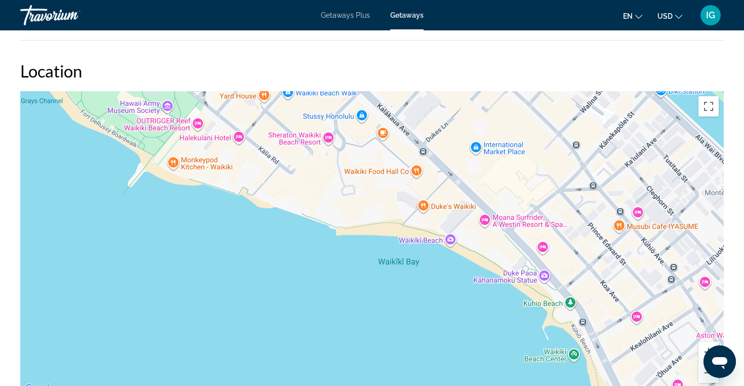
drag, startPoint x: 401, startPoint y: 200, endPoint x: 490, endPoint y: 272, distance: 114.8
click at [490, 272] on div "Main content" at bounding box center [372, 243] width 704 height 304
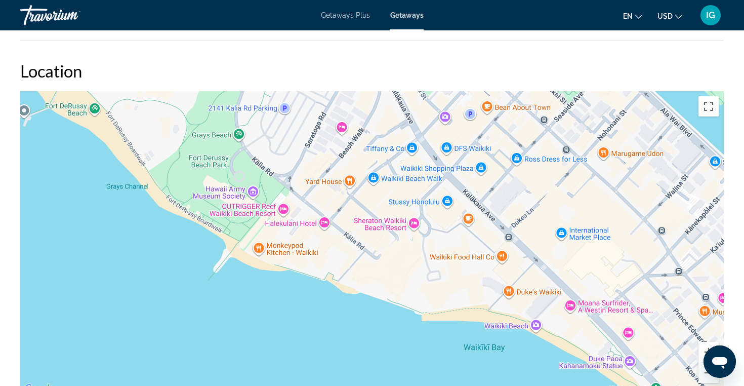
drag, startPoint x: 392, startPoint y: 213, endPoint x: 479, endPoint y: 301, distance: 123.5
click at [479, 301] on div "Main content" at bounding box center [372, 243] width 704 height 304
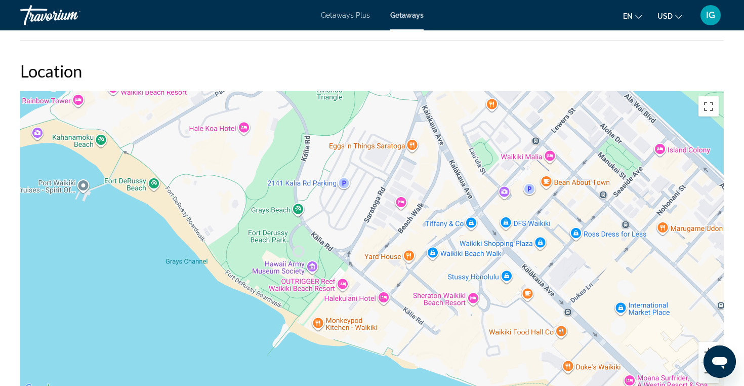
drag, startPoint x: 435, startPoint y: 248, endPoint x: 496, endPoint y: 323, distance: 96.5
click at [496, 323] on div "Main content" at bounding box center [372, 243] width 704 height 304
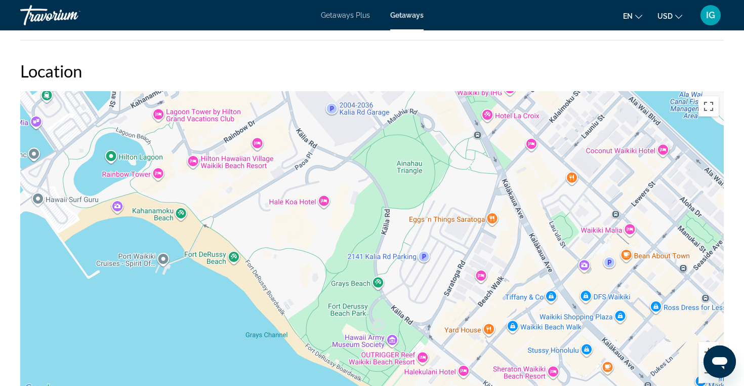
drag, startPoint x: 422, startPoint y: 273, endPoint x: 503, endPoint y: 347, distance: 109.3
click at [503, 347] on div "To activate drag with keyboard, press Alt + Enter. Once in keyboard drag state,…" at bounding box center [372, 243] width 704 height 304
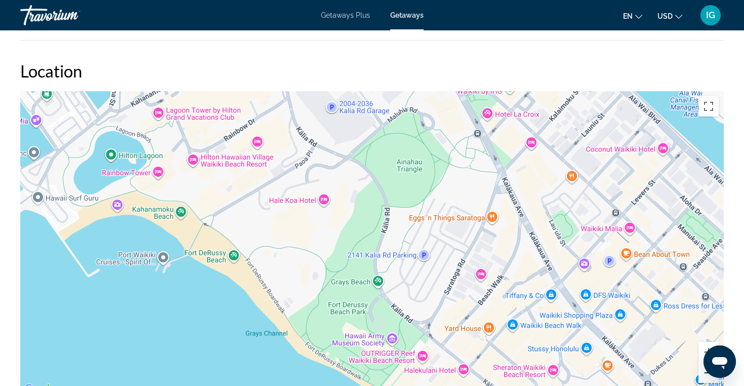
click at [707, 375] on button "Zoom out" at bounding box center [709, 372] width 20 height 20
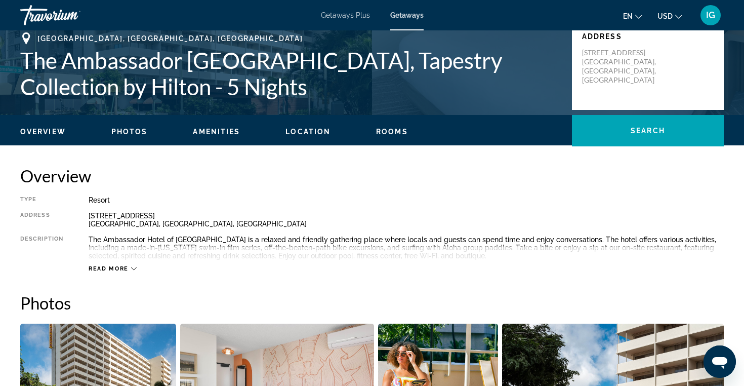
scroll to position [215, 0]
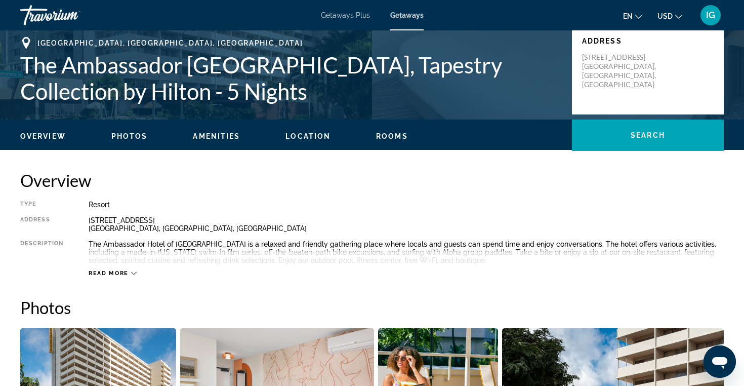
click at [135, 136] on span "Photos" at bounding box center [129, 136] width 36 height 8
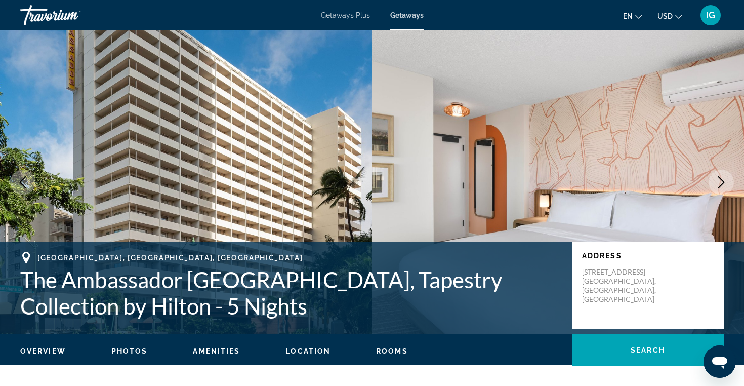
scroll to position [0, 0]
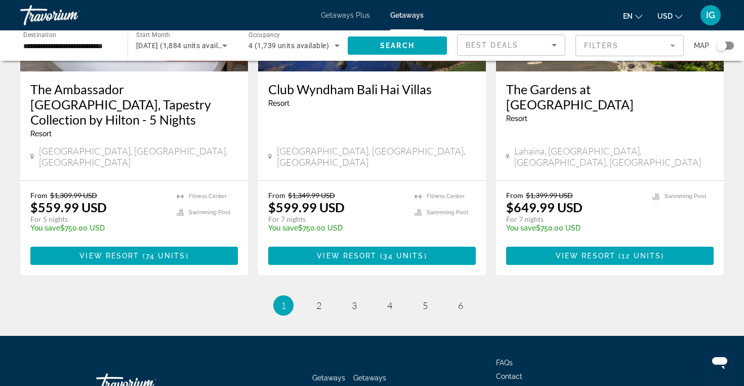
scroll to position [1329, 0]
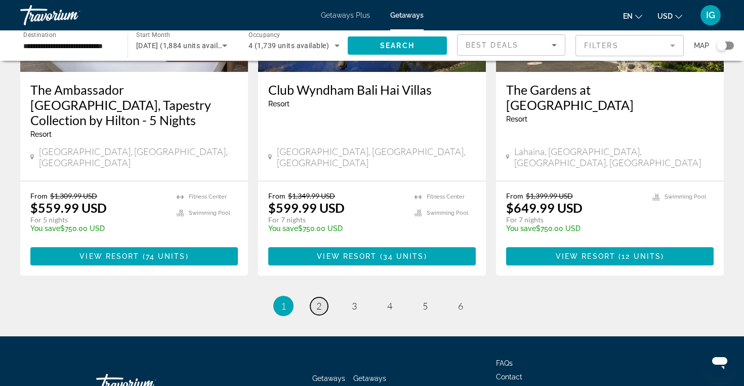
click at [320, 300] on span "2" at bounding box center [318, 305] width 5 height 11
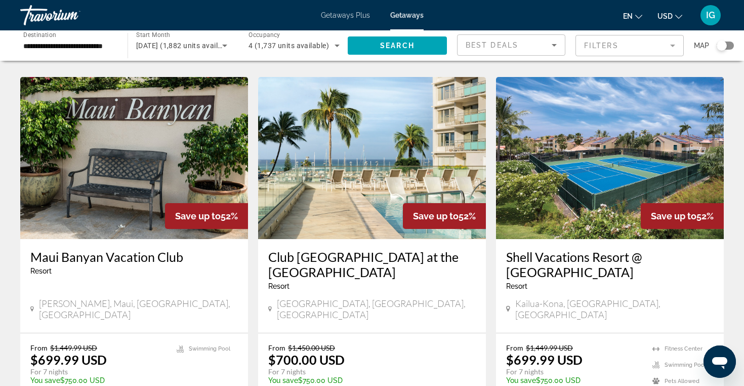
scroll to position [389, 0]
click at [374, 198] on img "Main content" at bounding box center [372, 158] width 228 height 162
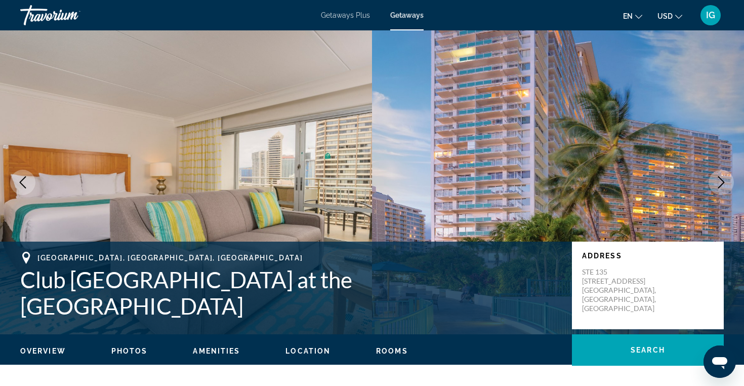
click at [308, 350] on span "Location" at bounding box center [307, 351] width 45 height 8
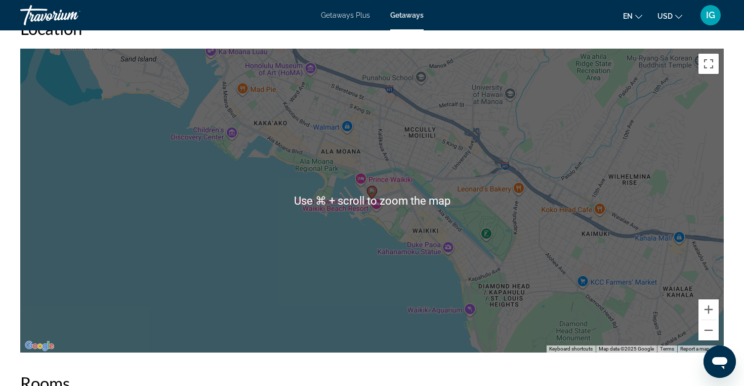
scroll to position [1307, 0]
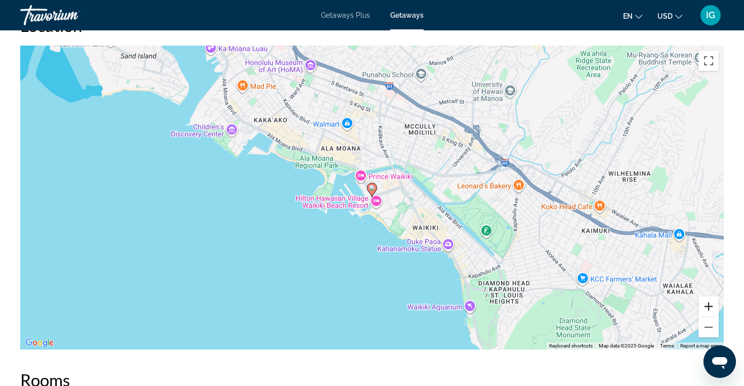
click at [709, 297] on button "Zoom in" at bounding box center [709, 306] width 20 height 20
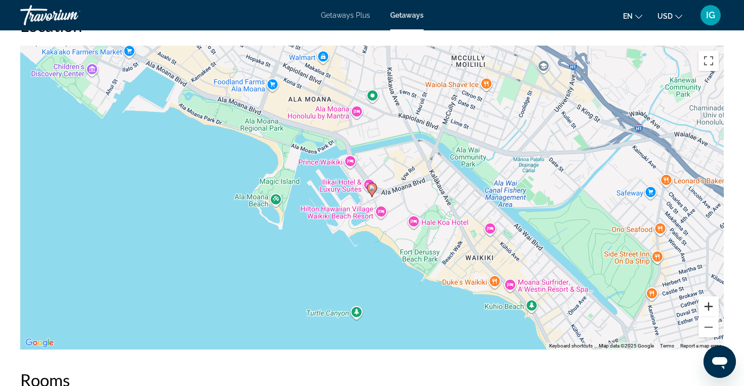
click at [709, 297] on button "Zoom in" at bounding box center [709, 306] width 20 height 20
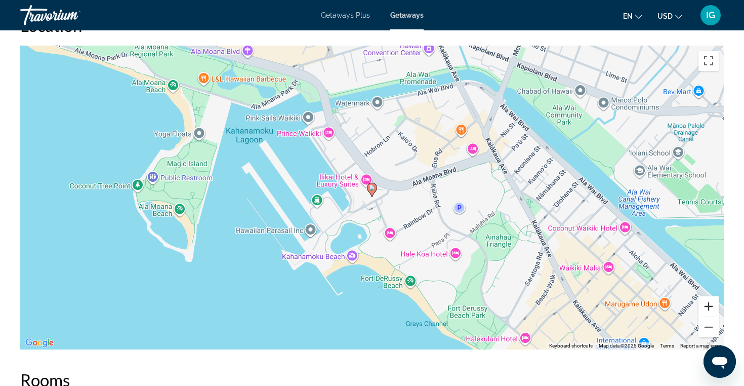
click at [709, 297] on button "Zoom in" at bounding box center [709, 306] width 20 height 20
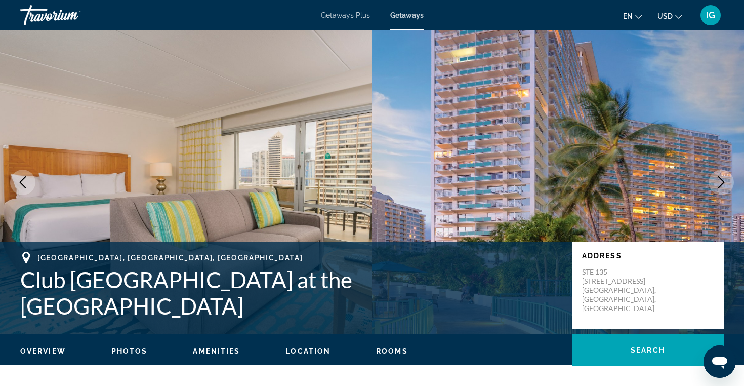
scroll to position [0, 0]
